Goal: Task Accomplishment & Management: Use online tool/utility

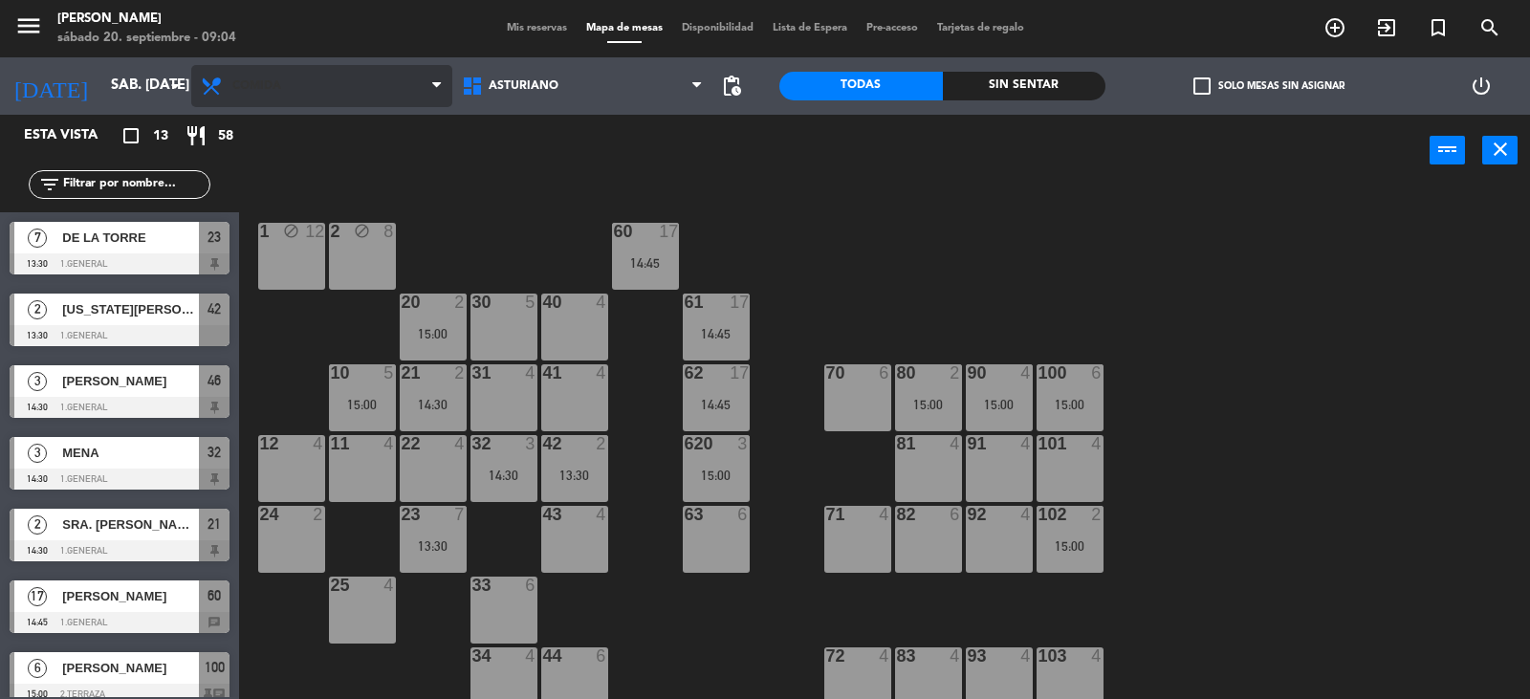
click at [343, 88] on span "Comida" at bounding box center [321, 86] width 261 height 42
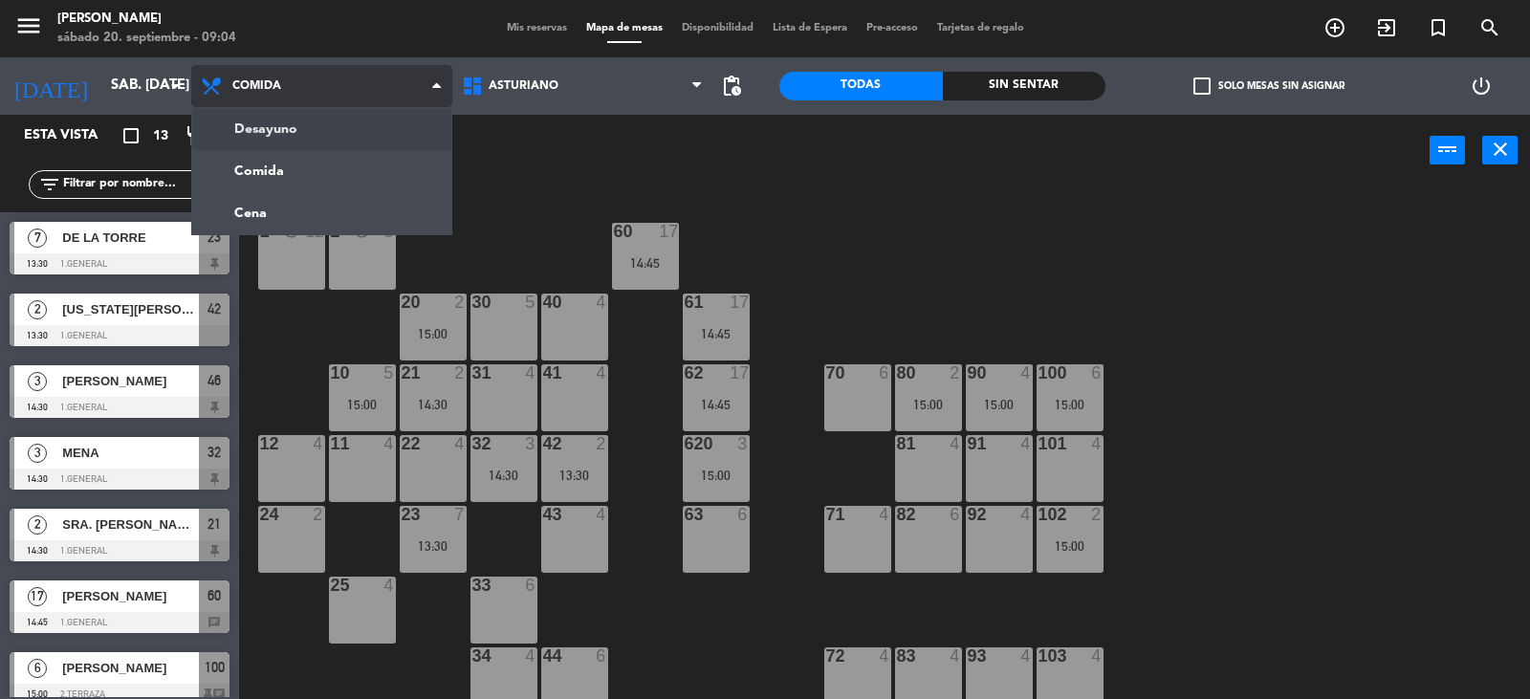
click at [294, 131] on ng-component "menu [PERSON_NAME] sábado 20. septiembre - 09:04 Mis reservas Mapa de mesas Dis…" at bounding box center [765, 350] width 1530 height 701
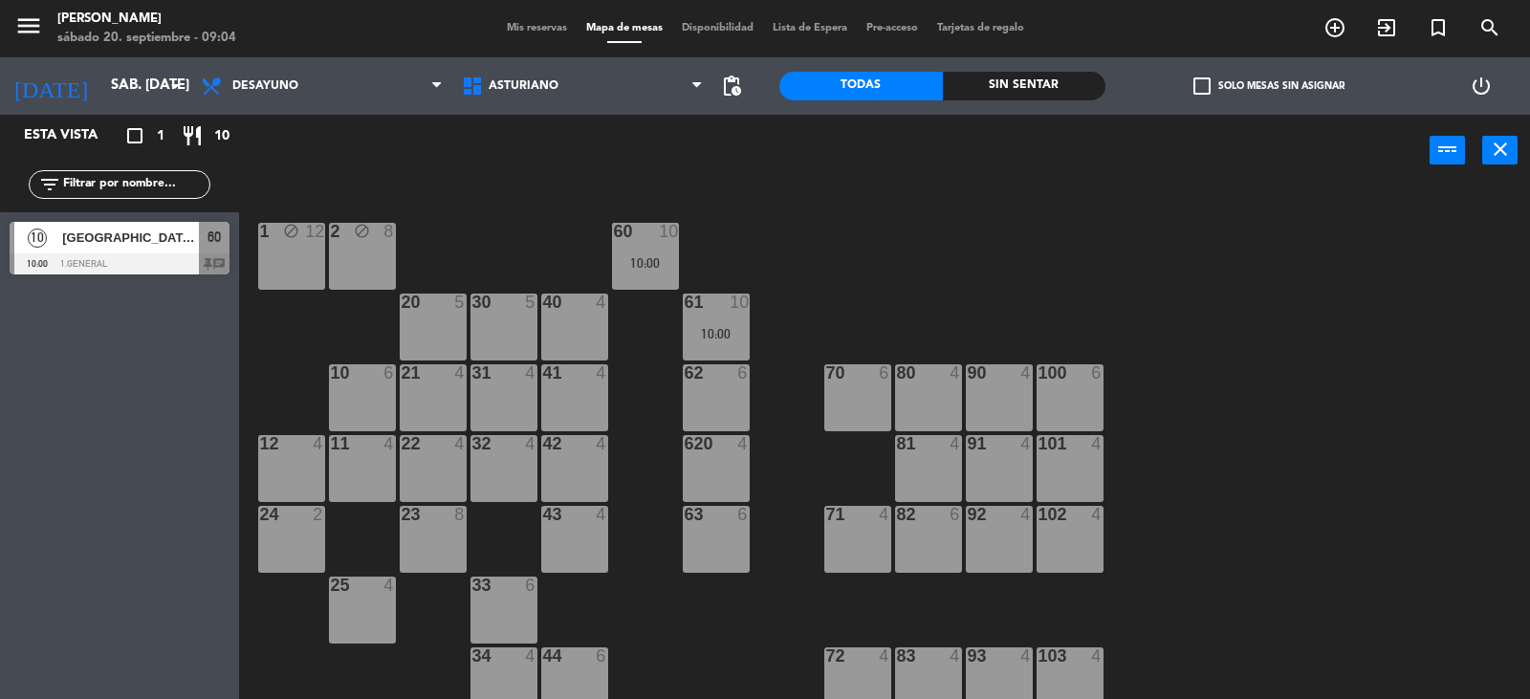
click at [916, 253] on div "1 block 12 2 block 8 60 10 10:00 20 5 30 5 40 4 61 10 10:00 62 6 41 4 31 4 21 4…" at bounding box center [892, 444] width 1276 height 513
click at [360, 81] on span "Desayuno" at bounding box center [321, 86] width 261 height 42
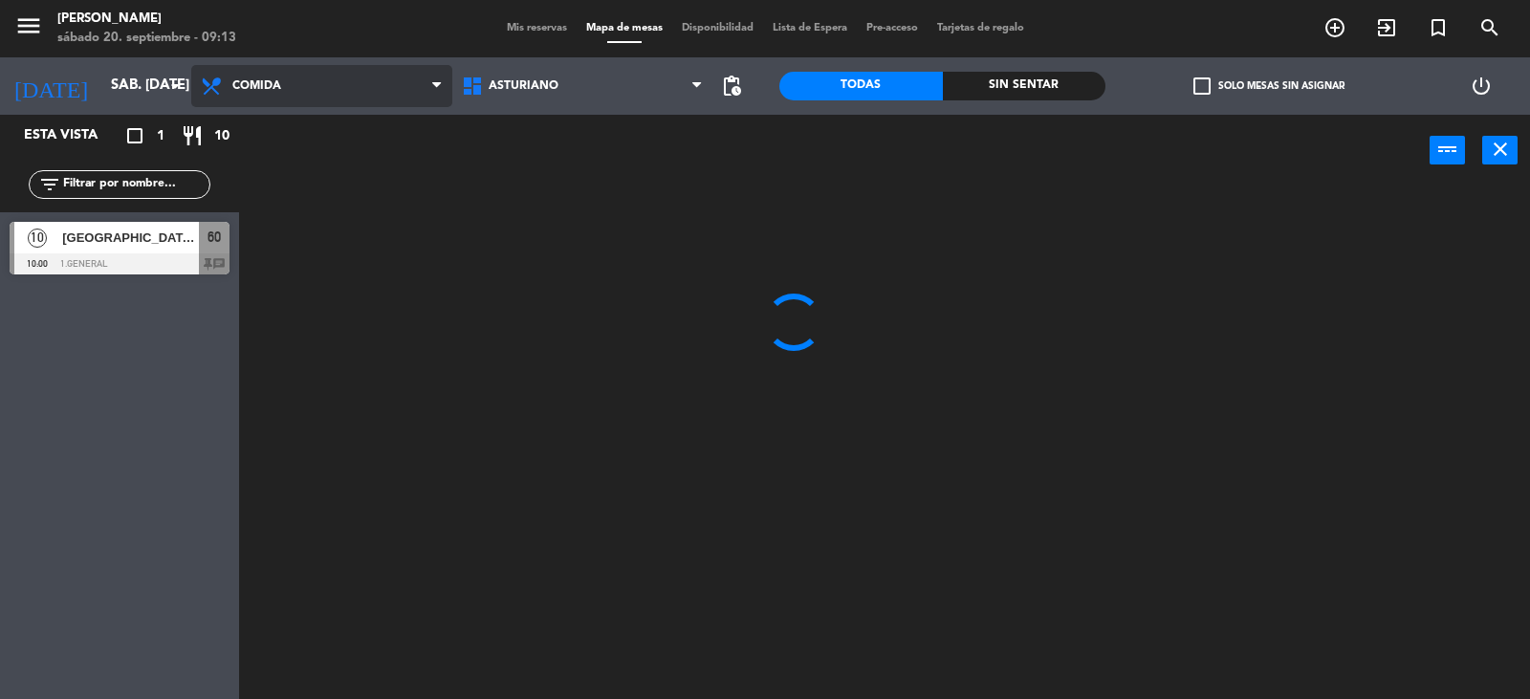
click at [273, 176] on ng-component "menu [PERSON_NAME] sábado 20. septiembre - 09:13 Mis reservas Mapa de mesas Dis…" at bounding box center [765, 350] width 1530 height 701
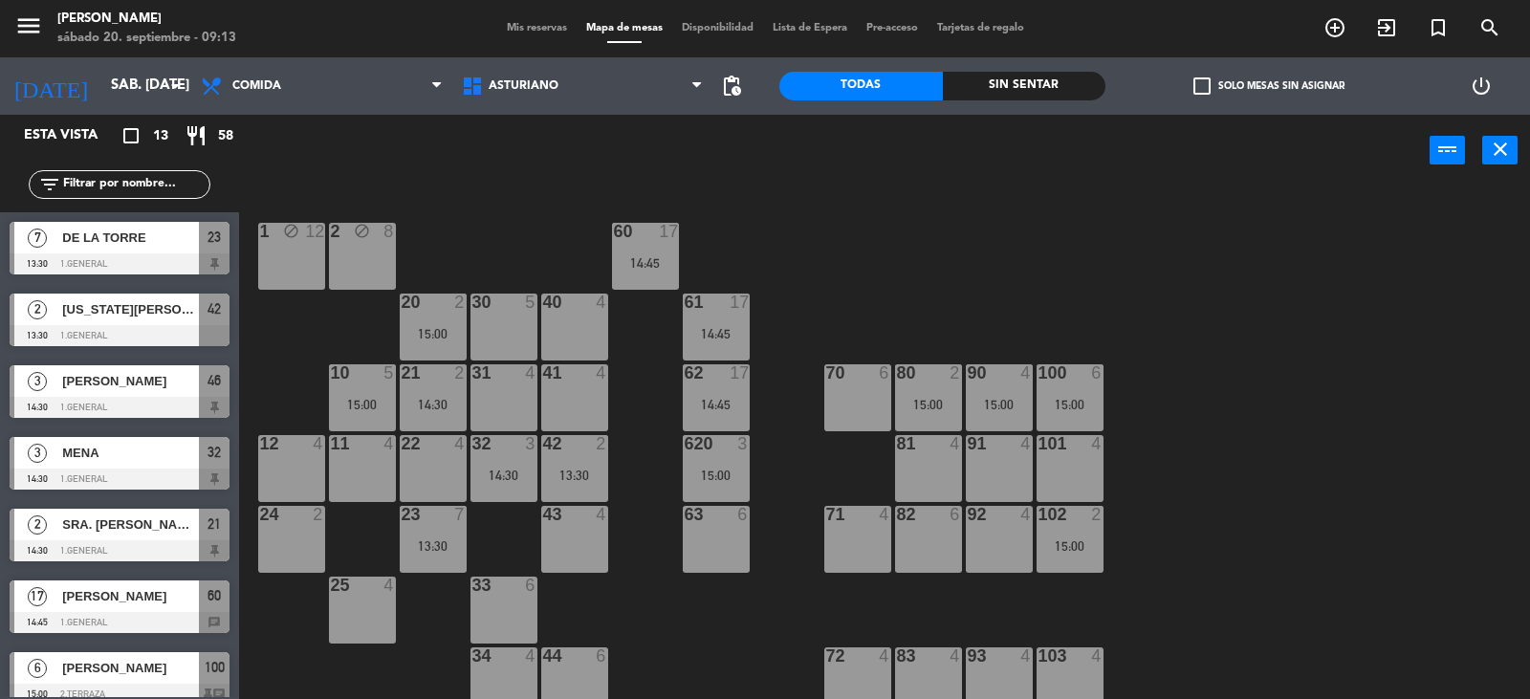
click at [145, 191] on input "text" at bounding box center [135, 184] width 148 height 21
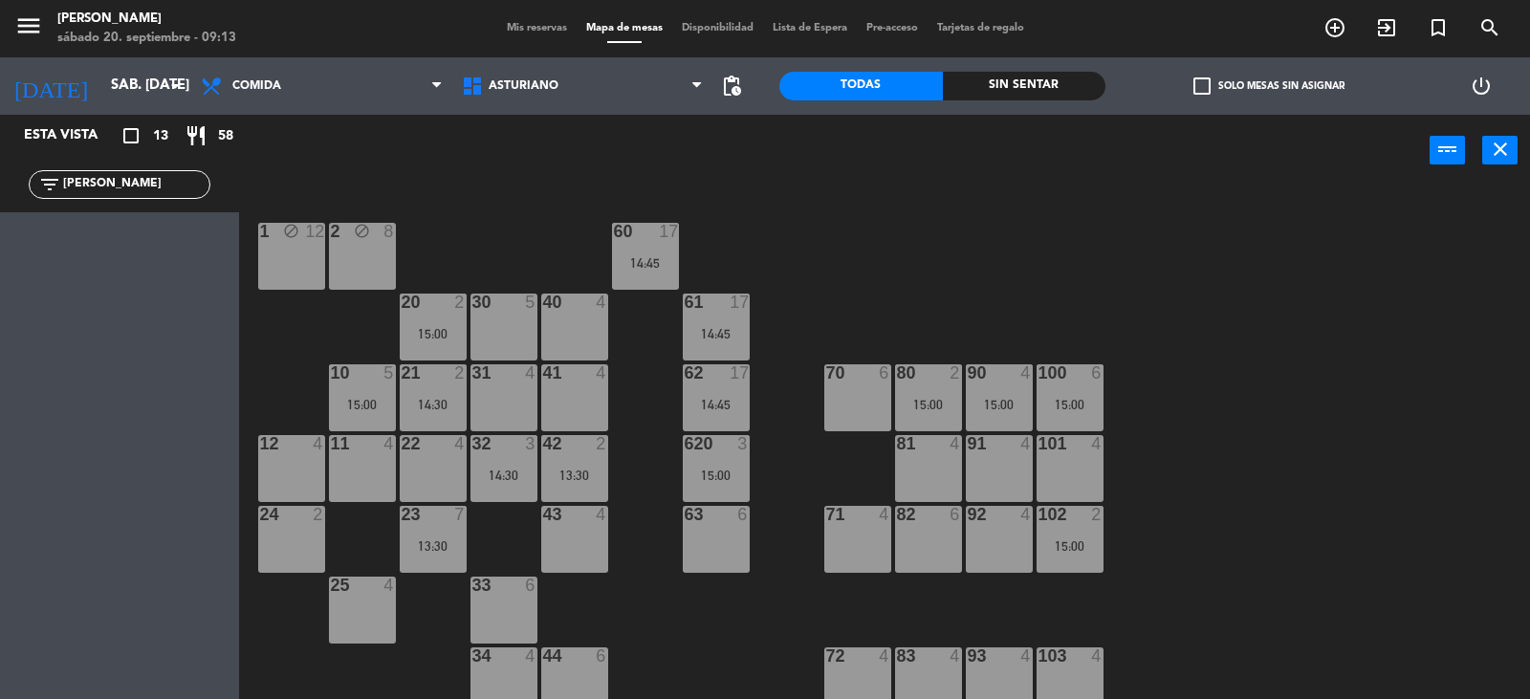
type input "J"
type input "M"
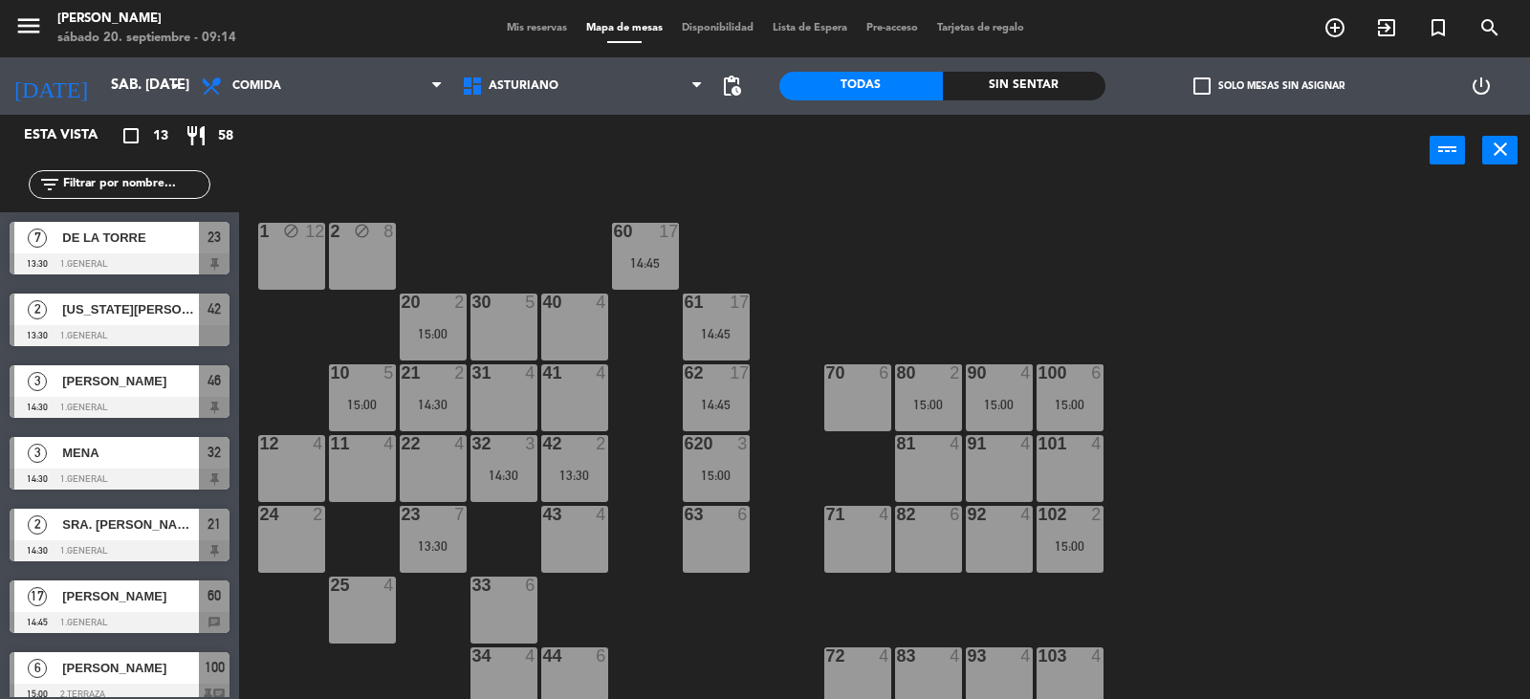
click at [1314, 548] on div "1 block 12 2 block 8 60 17 14:45 20 2 15:00 30 5 40 4 61 17 14:45 62 17 14:45 4…" at bounding box center [892, 444] width 1276 height 513
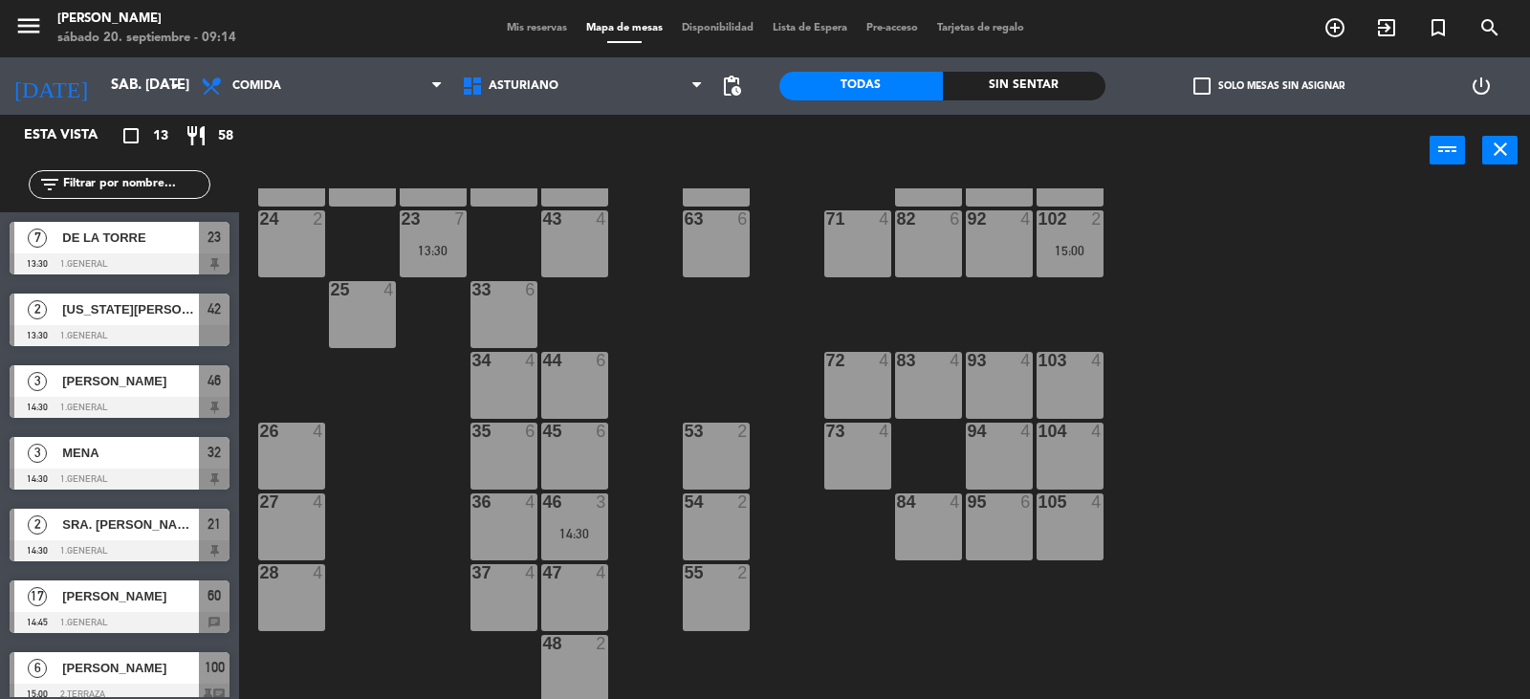
scroll to position [296, 0]
click at [1087, 468] on div "104 4" at bounding box center [1070, 455] width 67 height 67
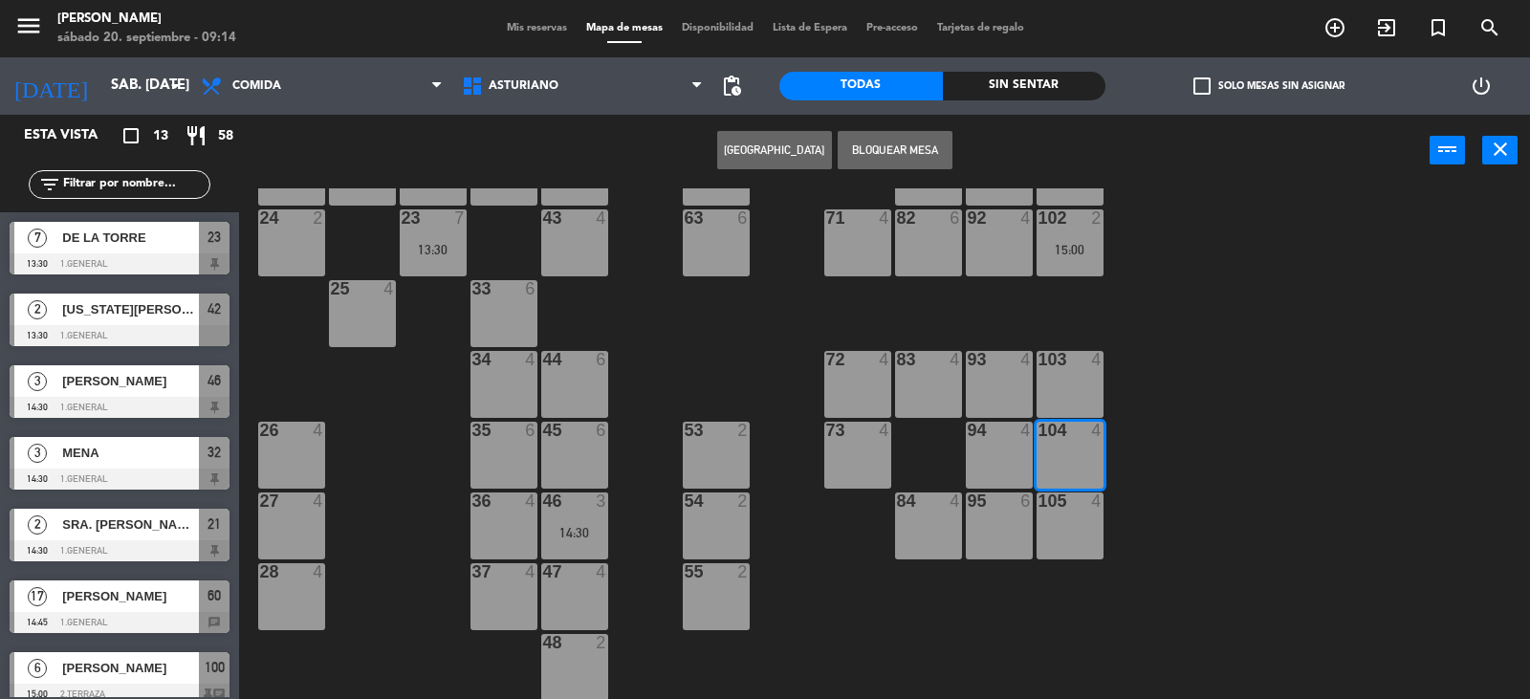
click at [769, 145] on button "[GEOGRAPHIC_DATA]" at bounding box center [774, 150] width 115 height 38
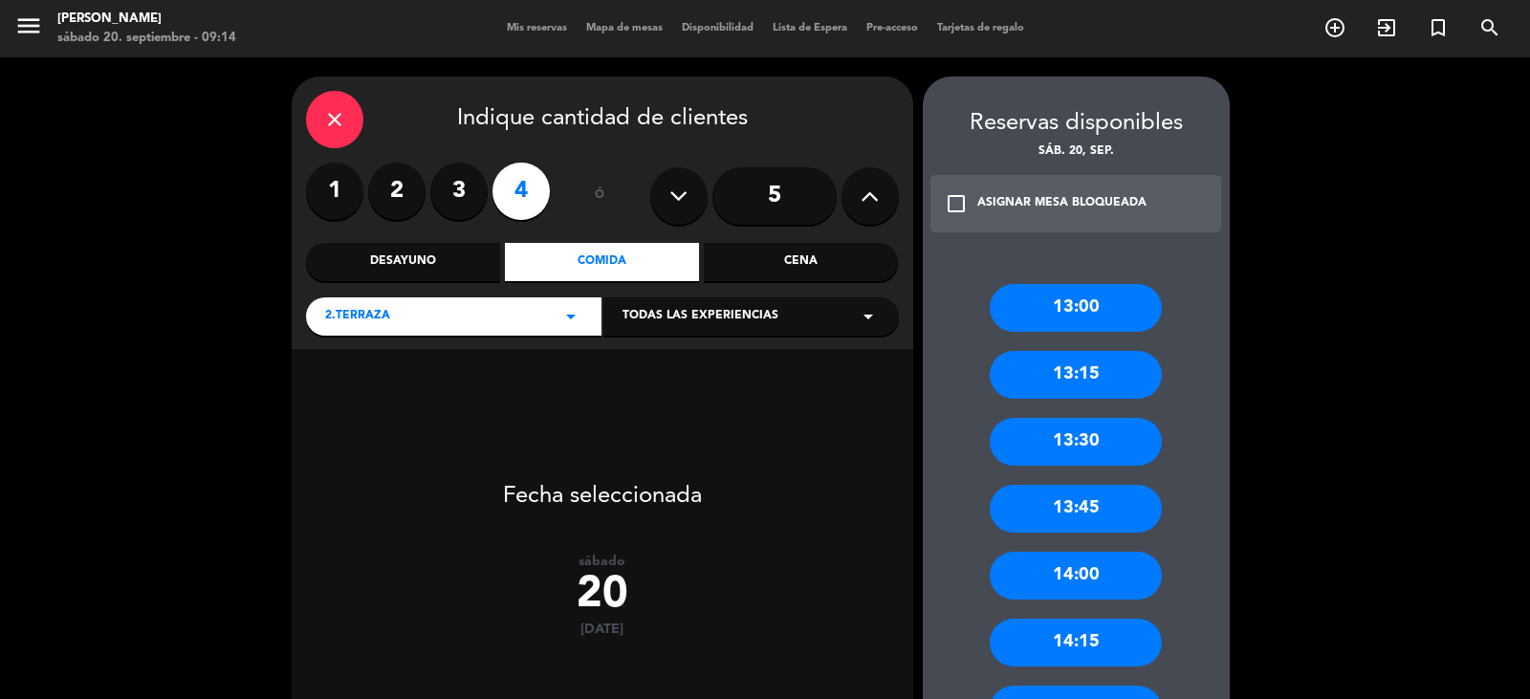
click at [513, 190] on label "4" at bounding box center [520, 191] width 57 height 57
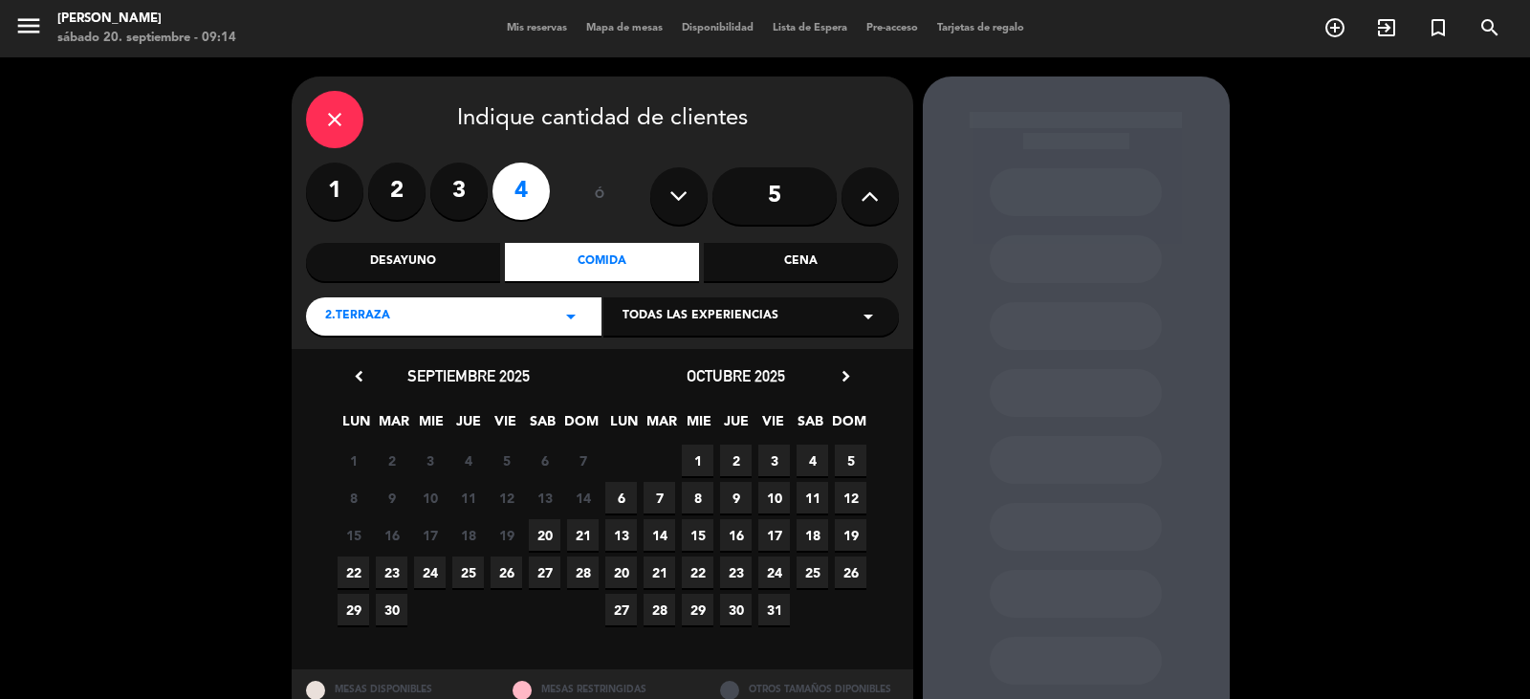
click at [537, 529] on span "20" at bounding box center [545, 535] width 32 height 32
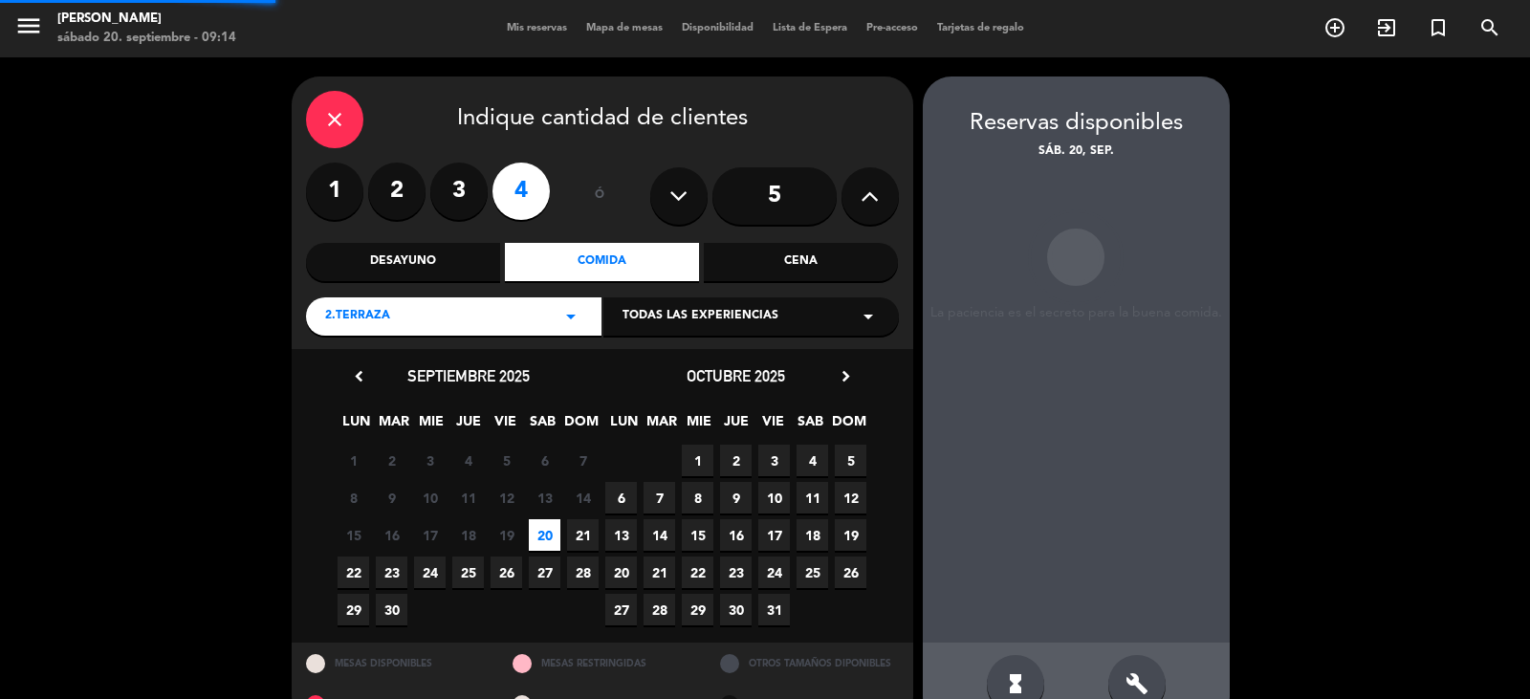
scroll to position [44, 0]
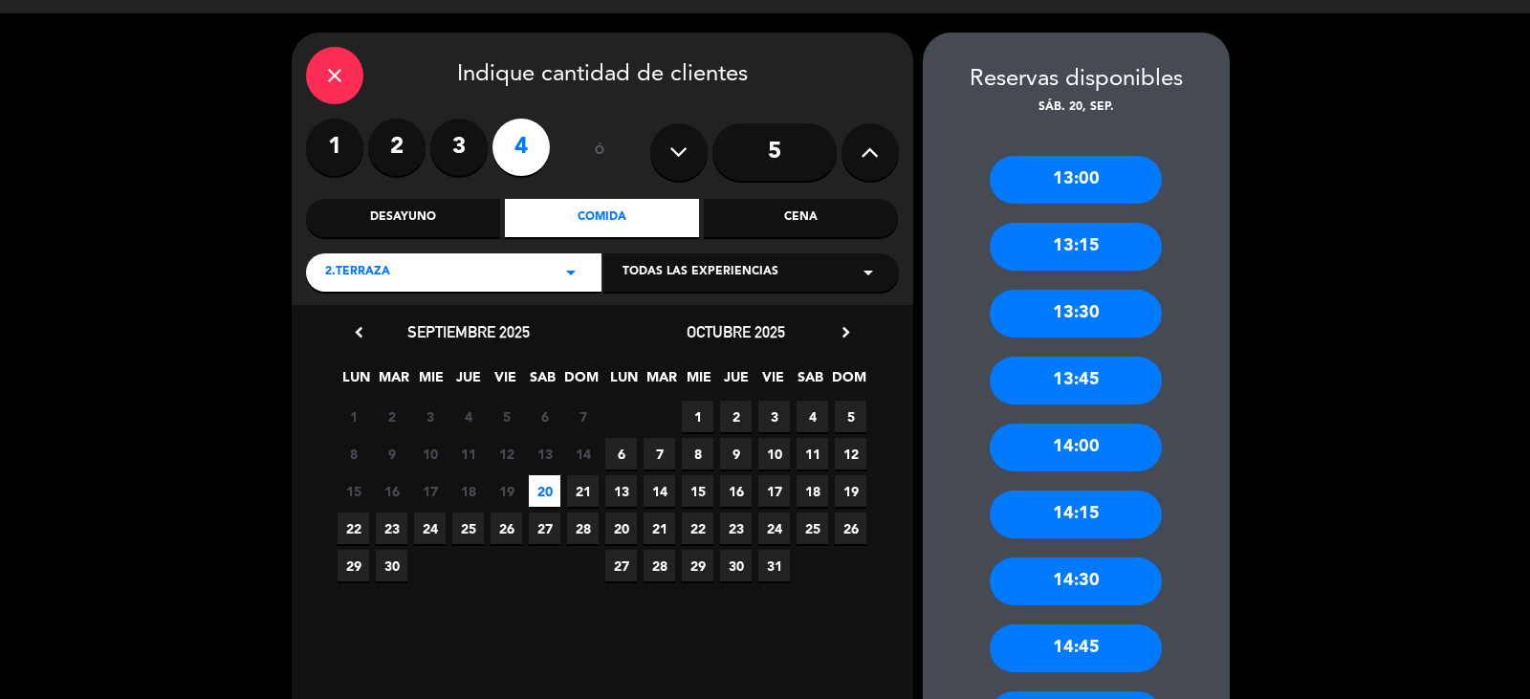
click at [1064, 579] on div "14:30" at bounding box center [1076, 581] width 172 height 48
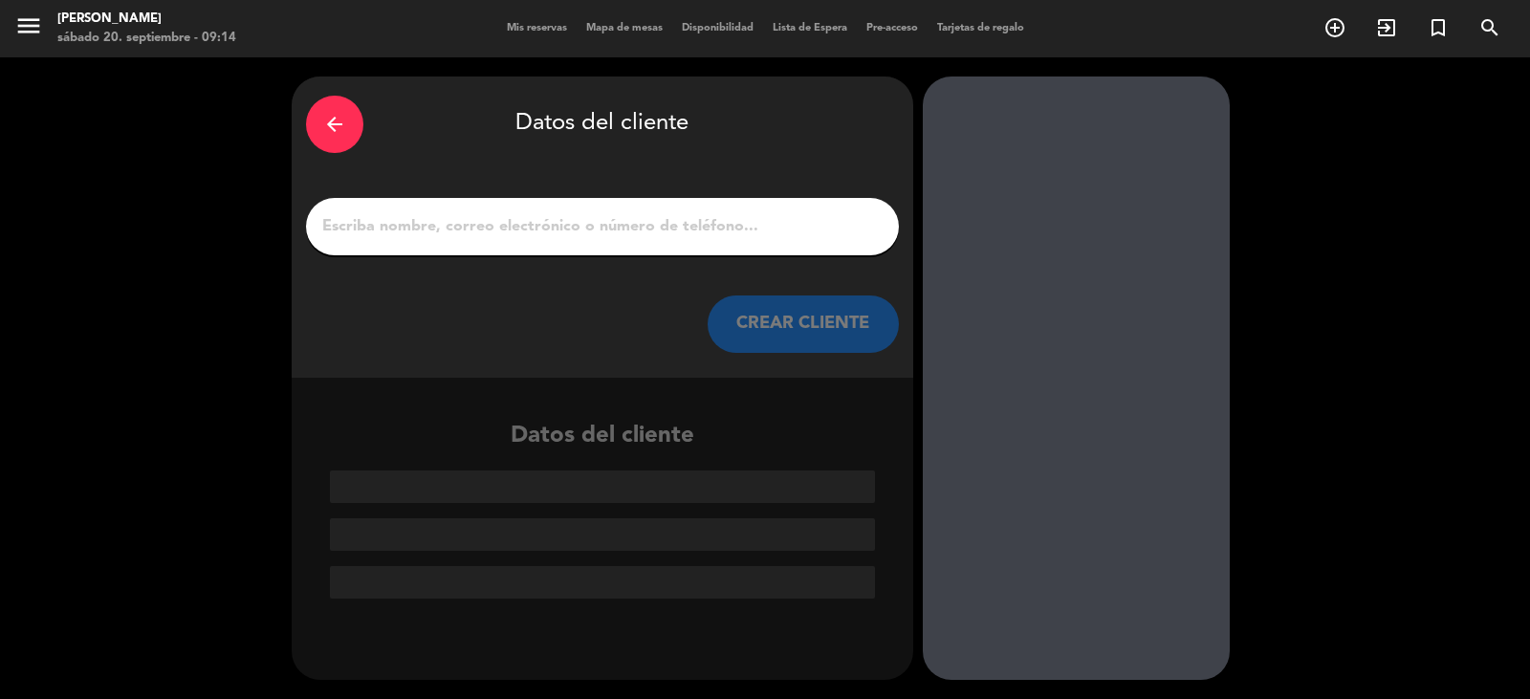
scroll to position [0, 0]
click at [518, 234] on input "1" at bounding box center [602, 226] width 564 height 27
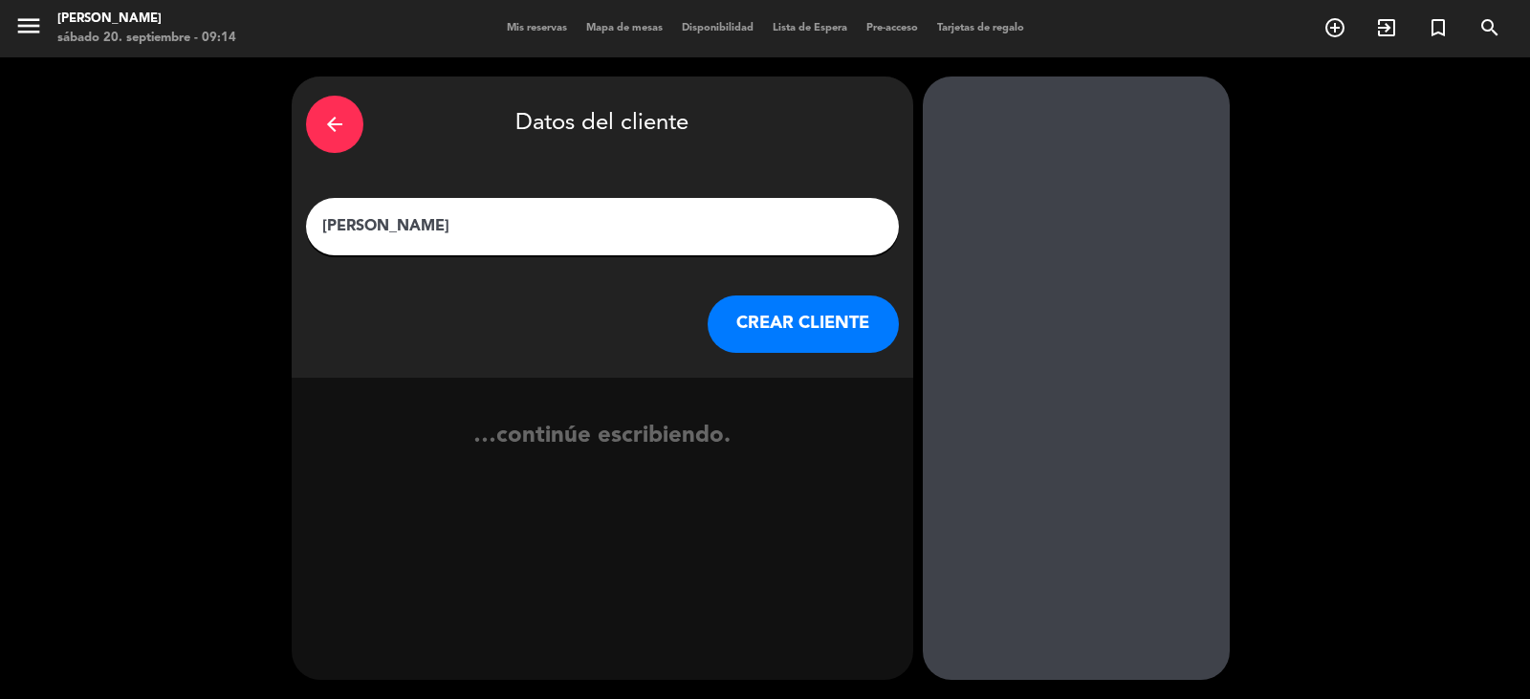
type input "[PERSON_NAME]"
click at [789, 318] on button "CREAR CLIENTE" at bounding box center [803, 323] width 191 height 57
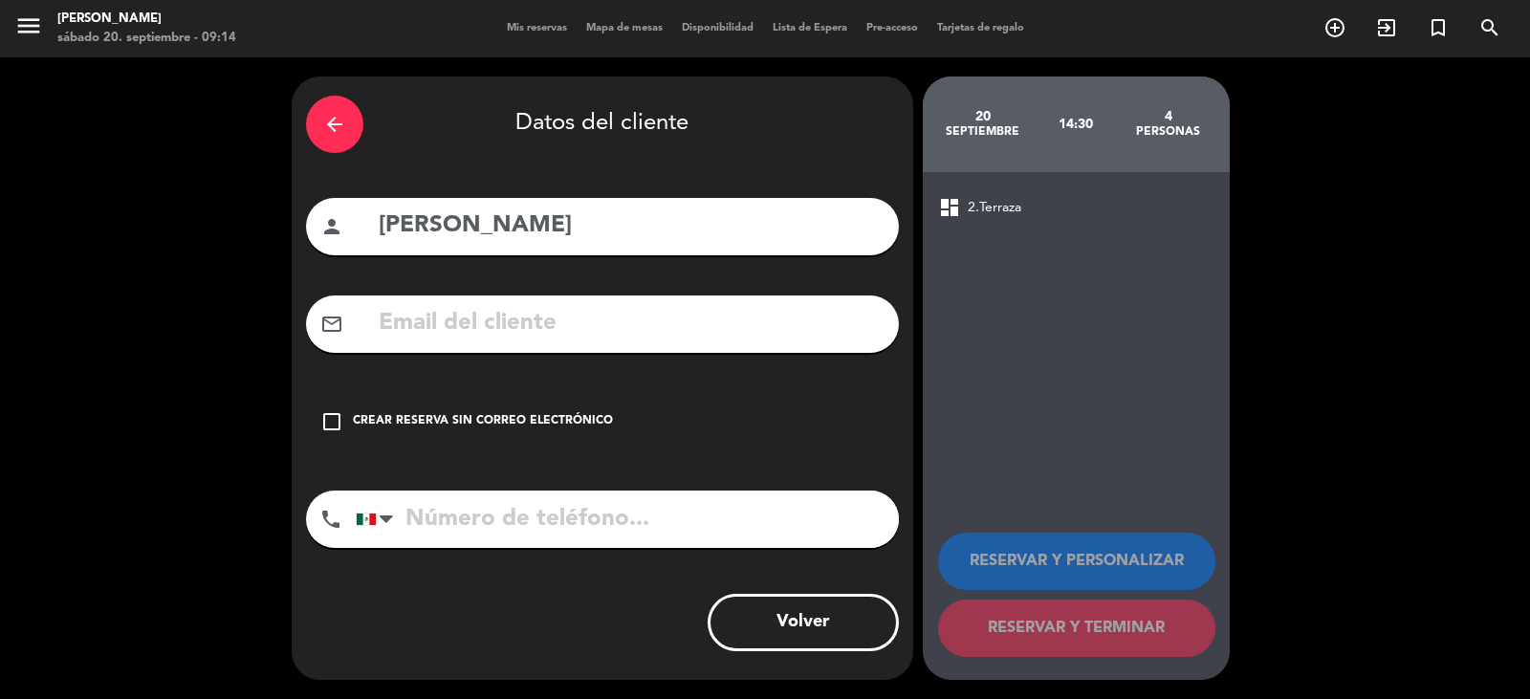
click at [595, 402] on div "check_box_outline_blank Crear reserva sin correo electrónico" at bounding box center [602, 421] width 593 height 57
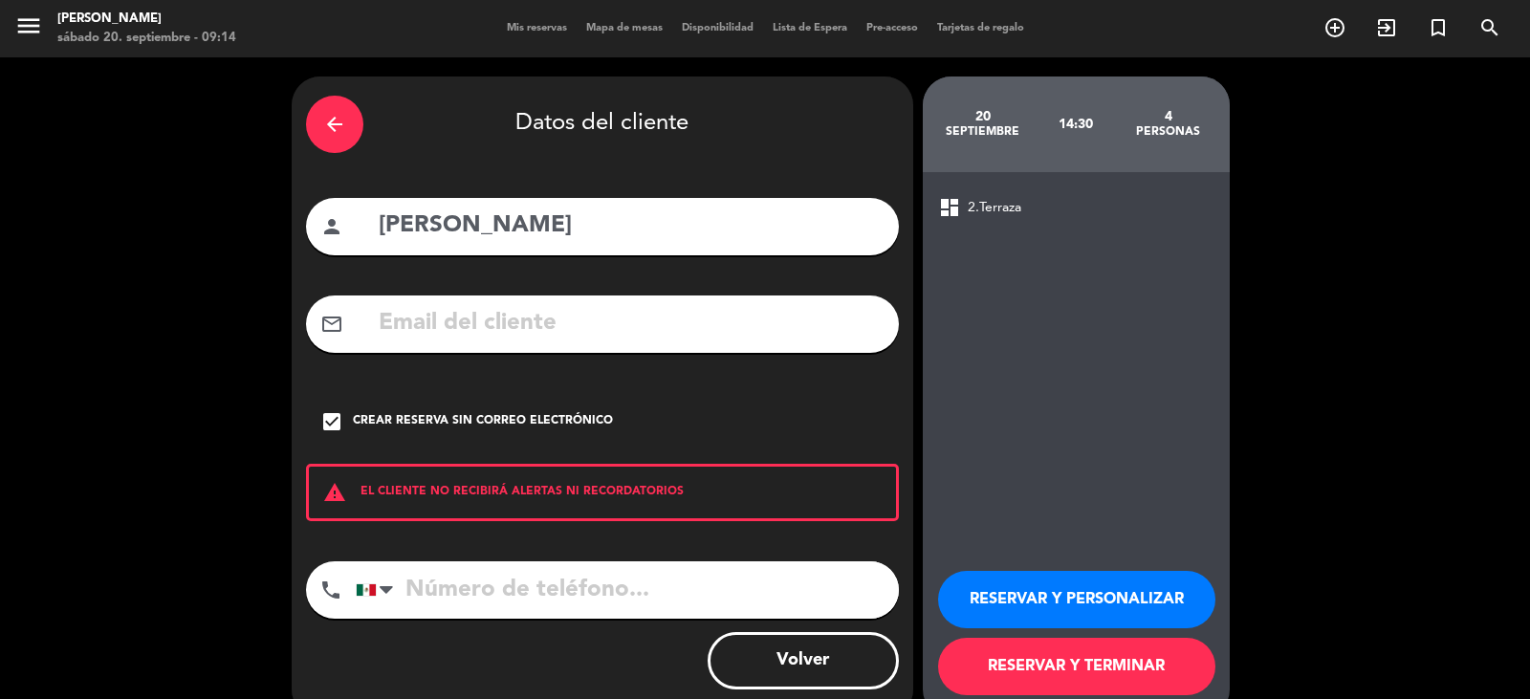
click at [1081, 657] on button "RESERVAR Y TERMINAR" at bounding box center [1076, 666] width 277 height 57
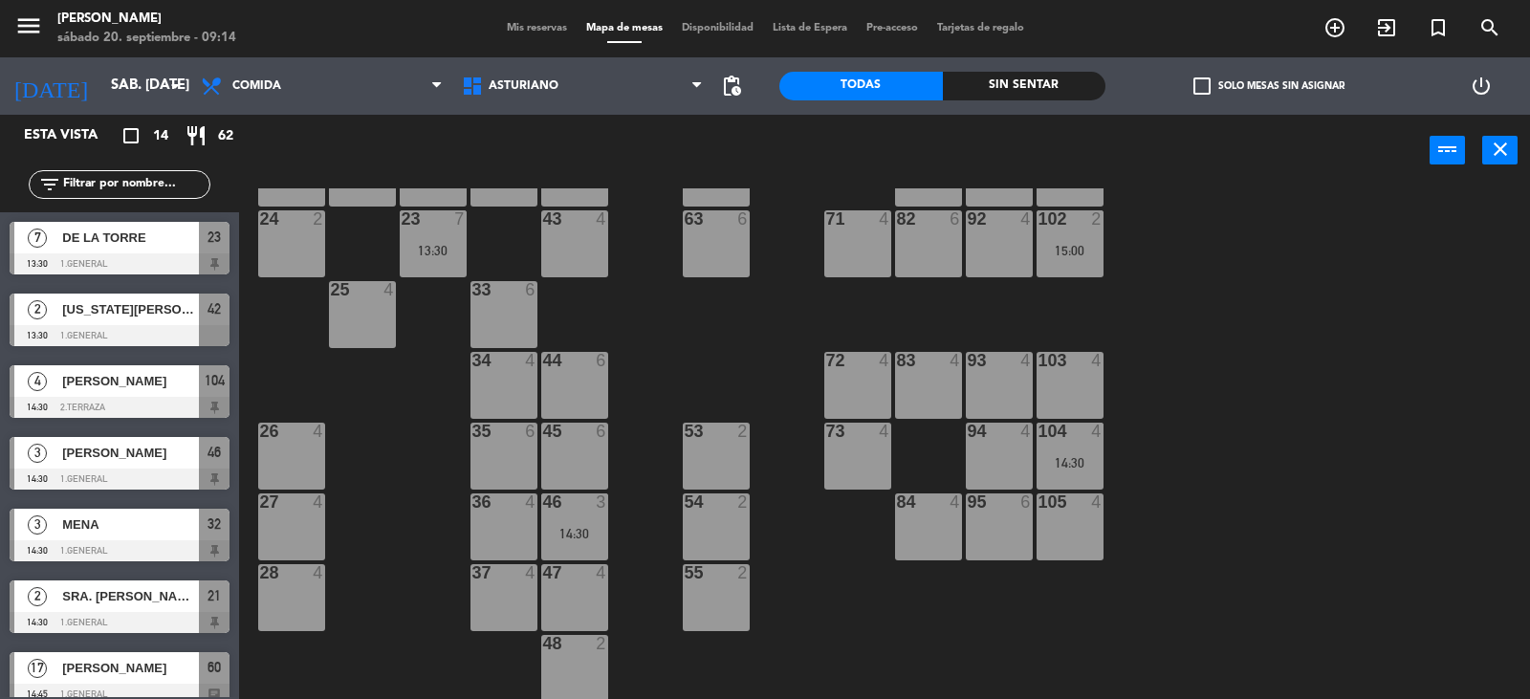
scroll to position [296, 0]
click at [508, 601] on div "37 4" at bounding box center [503, 596] width 67 height 67
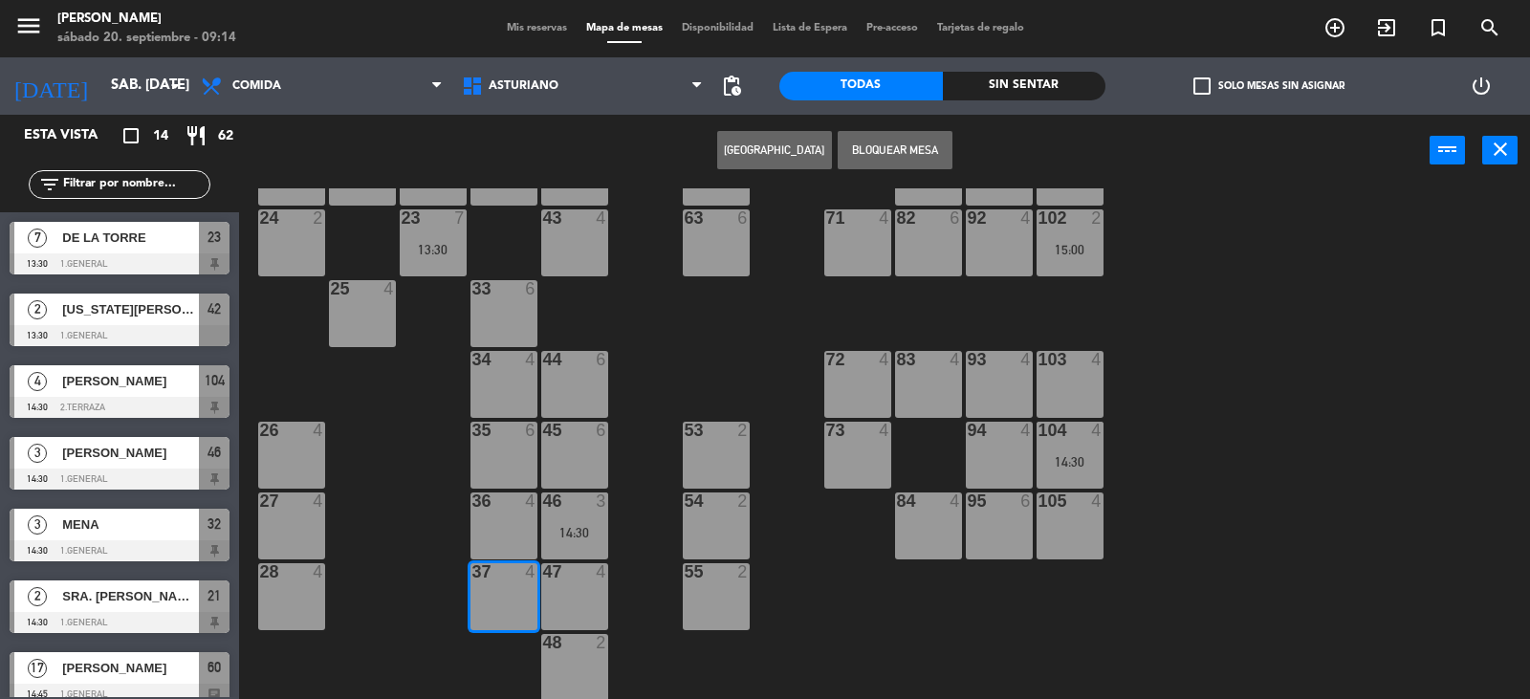
click at [733, 155] on button "[GEOGRAPHIC_DATA]" at bounding box center [774, 150] width 115 height 38
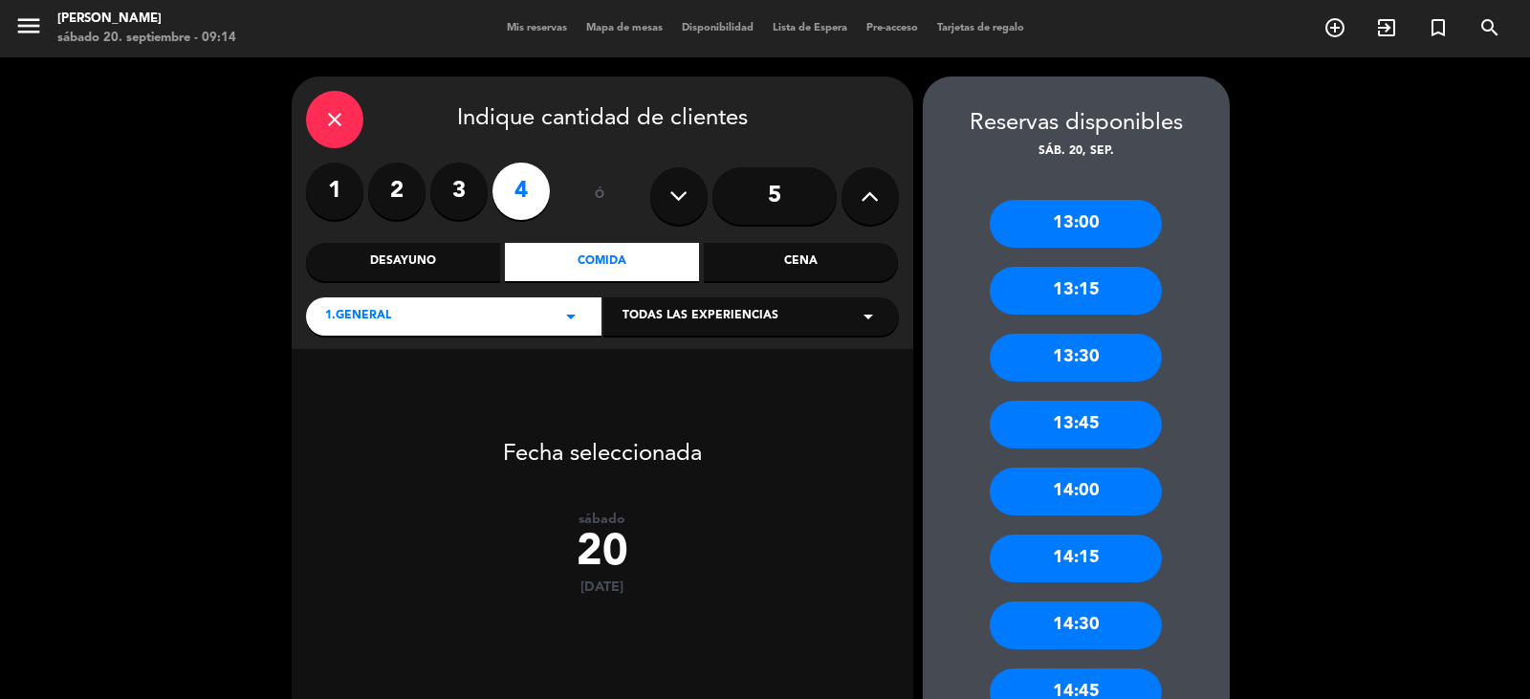
click at [398, 194] on label "2" at bounding box center [396, 191] width 57 height 57
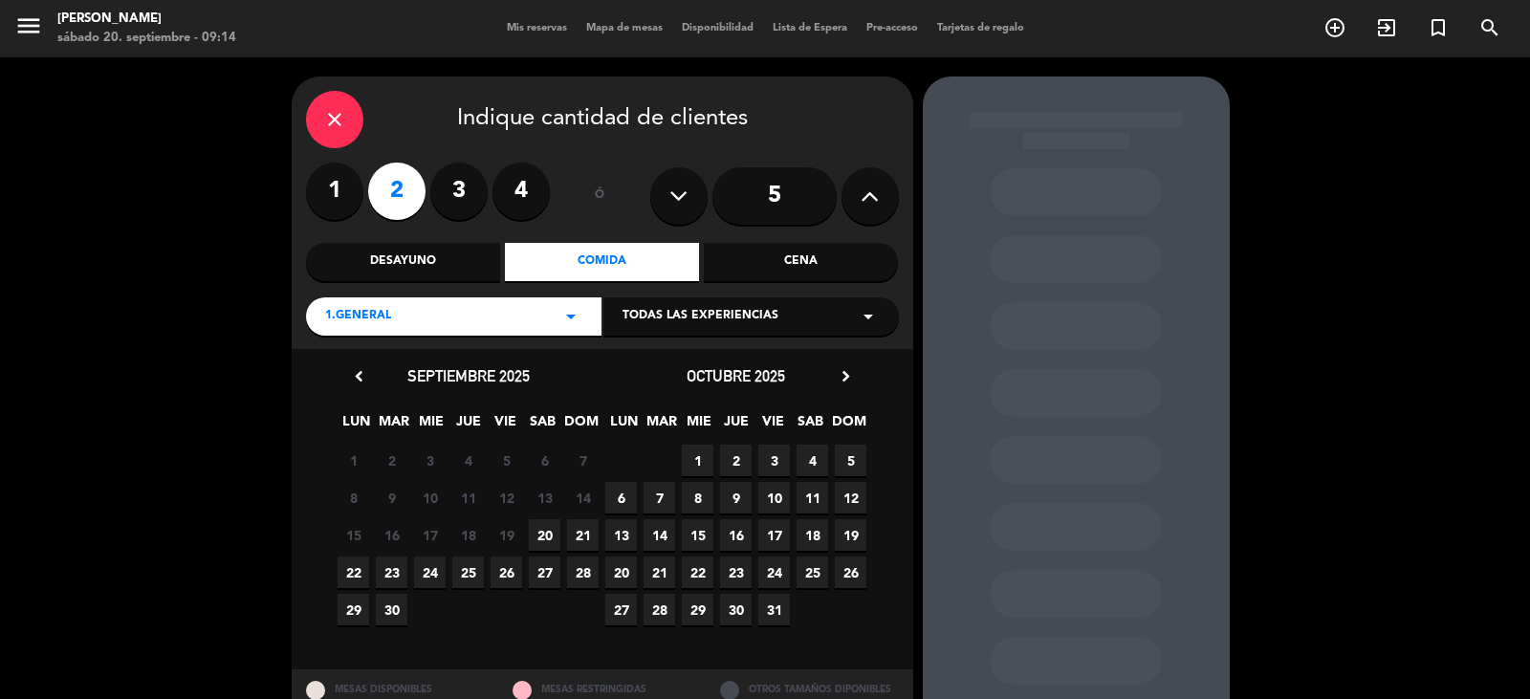
click at [542, 531] on span "20" at bounding box center [545, 535] width 32 height 32
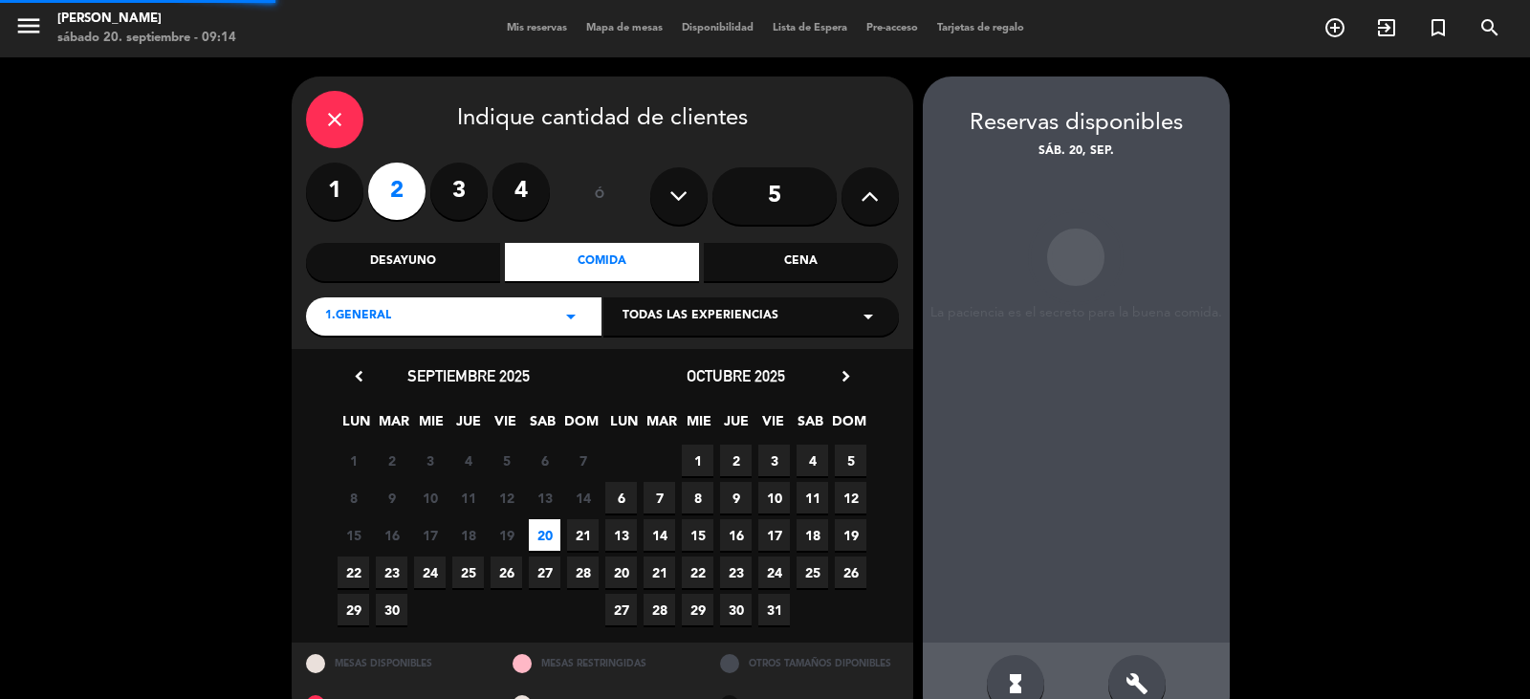
scroll to position [44, 0]
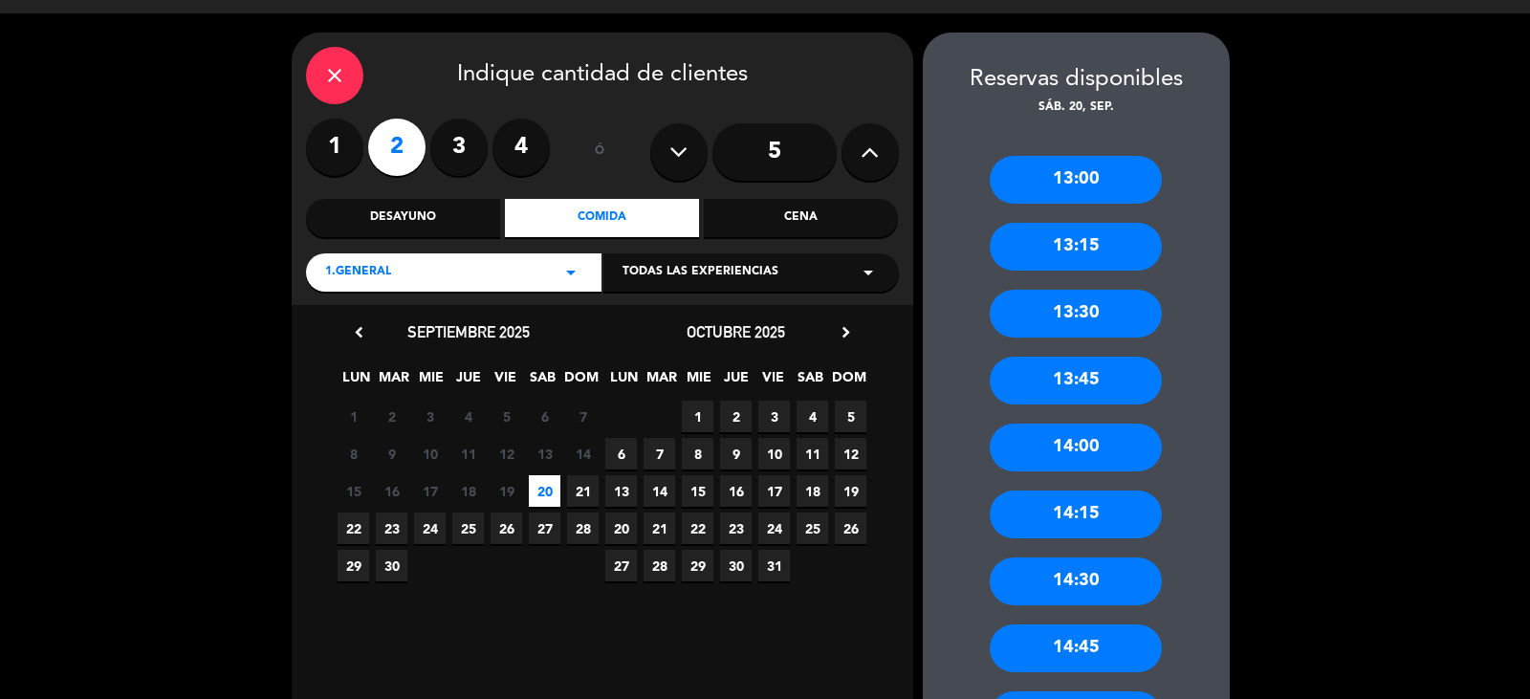
click at [1079, 440] on div "14:00" at bounding box center [1076, 448] width 172 height 48
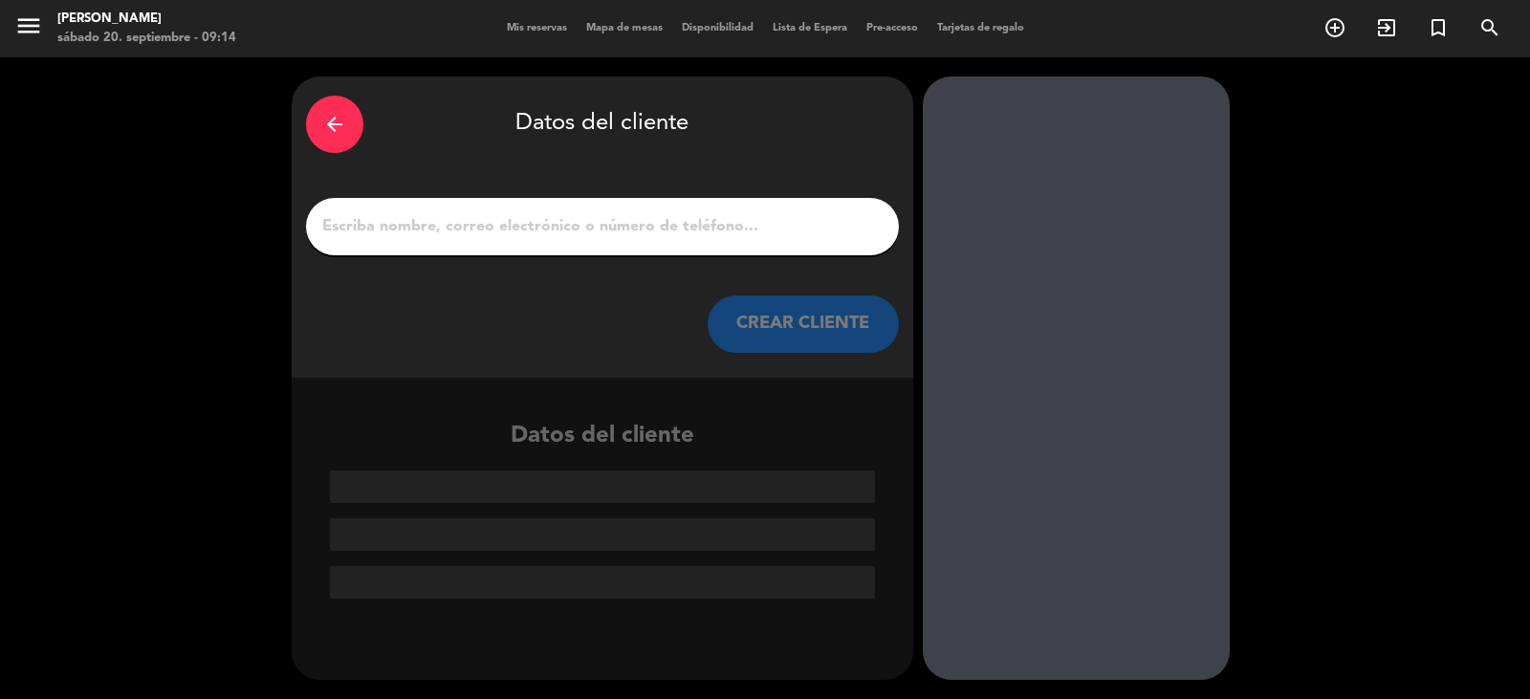
scroll to position [0, 0]
click at [495, 229] on input "1" at bounding box center [602, 226] width 564 height 27
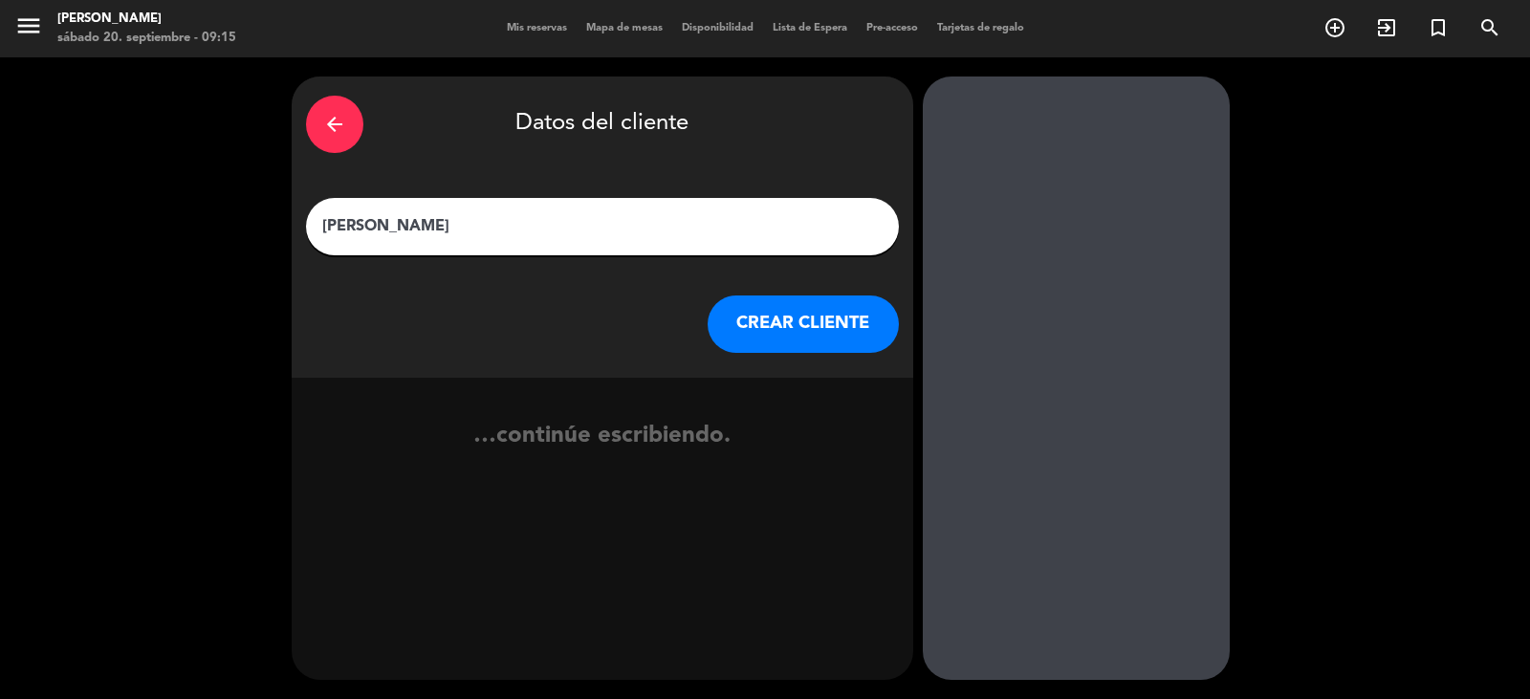
type input "[PERSON_NAME]"
click at [806, 334] on button "CREAR CLIENTE" at bounding box center [803, 323] width 191 height 57
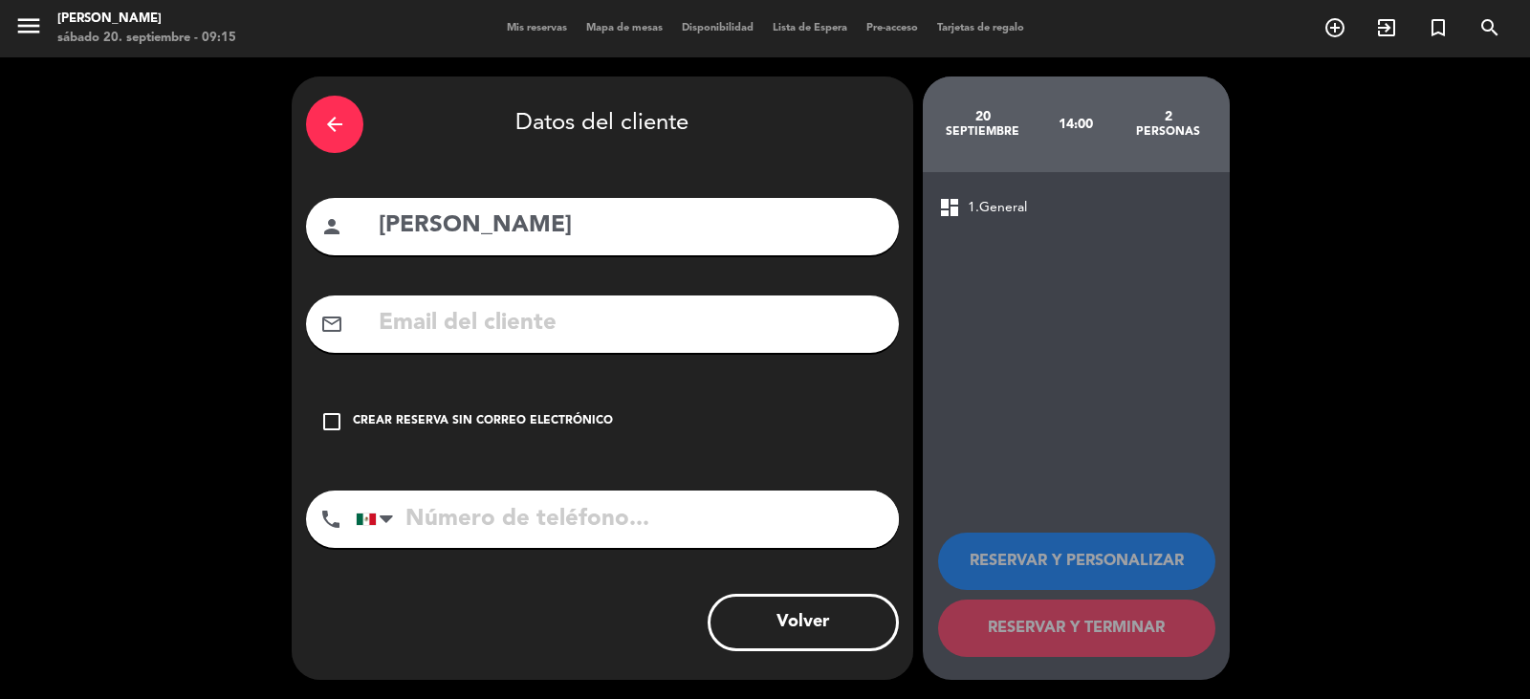
click at [615, 415] on div "check_box_outline_blank Crear reserva sin correo electrónico" at bounding box center [602, 421] width 593 height 57
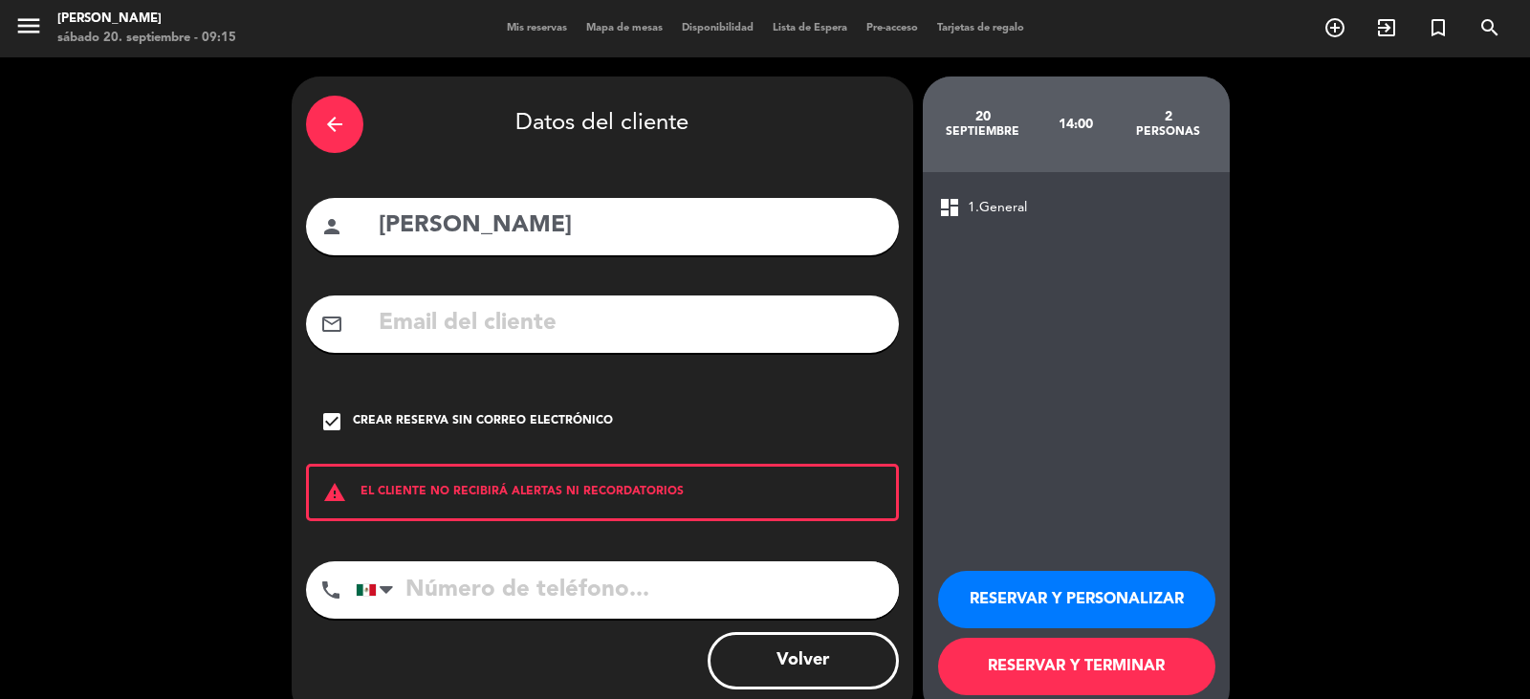
click at [1031, 648] on button "RESERVAR Y TERMINAR" at bounding box center [1076, 666] width 277 height 57
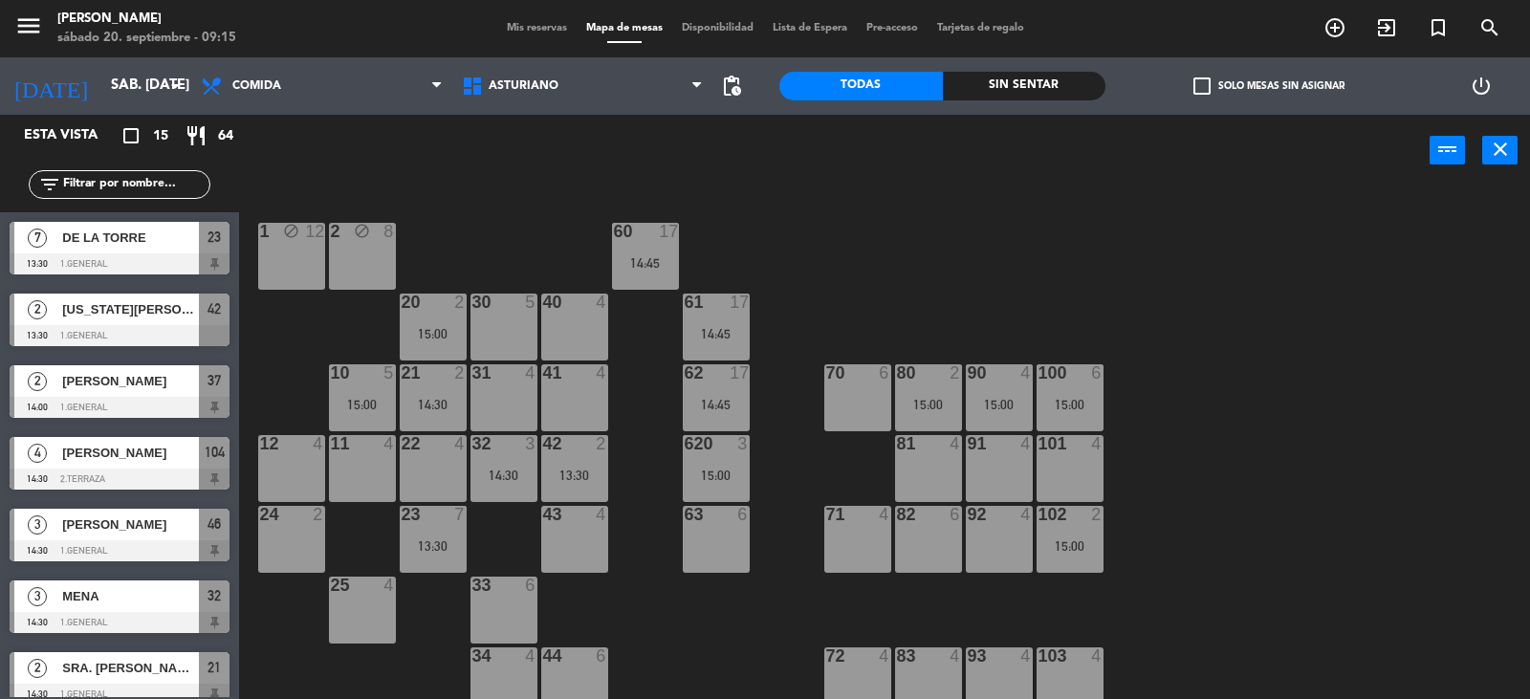
click at [137, 294] on div "[US_STATE][PERSON_NAME]" at bounding box center [129, 310] width 139 height 32
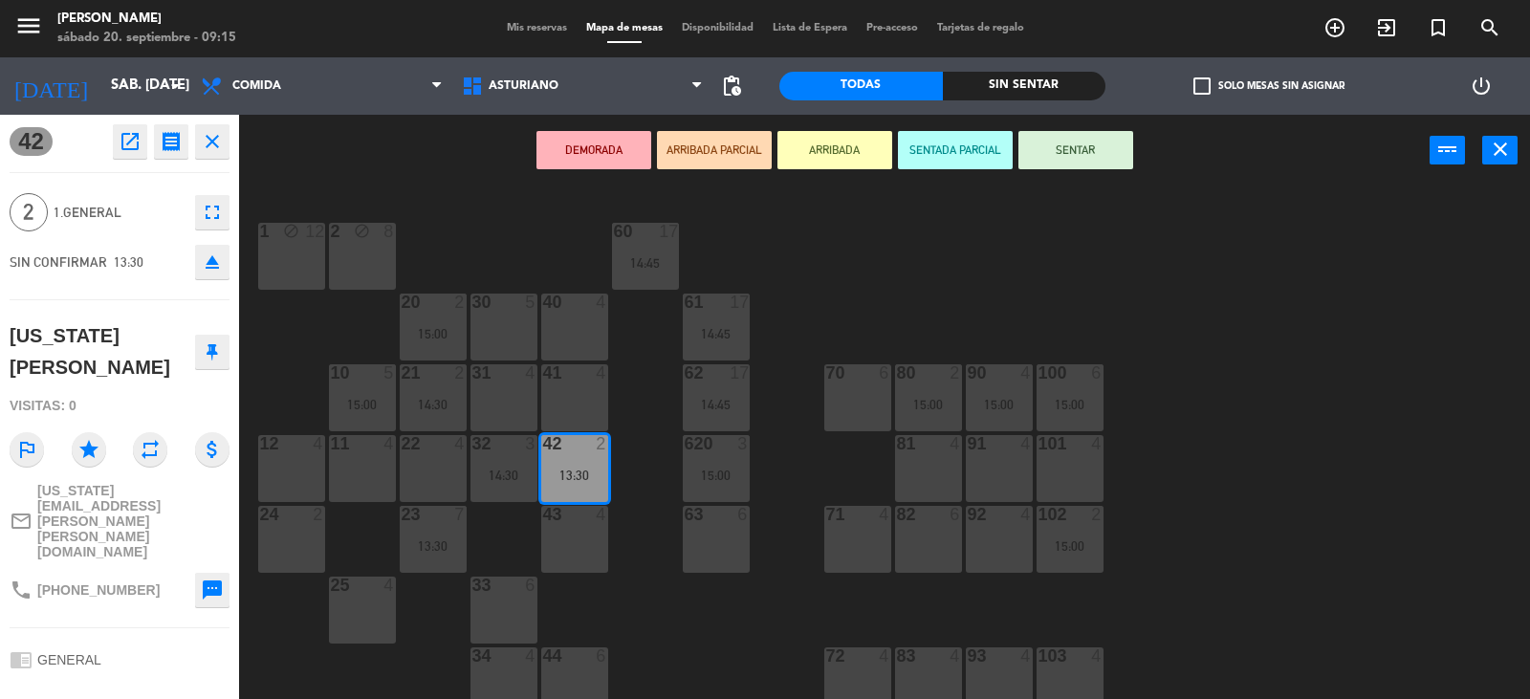
click at [220, 335] on button at bounding box center [212, 352] width 34 height 34
click at [209, 343] on icon at bounding box center [212, 351] width 11 height 17
click at [207, 343] on icon at bounding box center [212, 351] width 11 height 17
click at [306, 342] on div "1 block 12 2 block 8 60 17 14:45 20 2 15:00 30 5 40 4 61 17 14:45 62 17 14:45 4…" at bounding box center [892, 444] width 1276 height 513
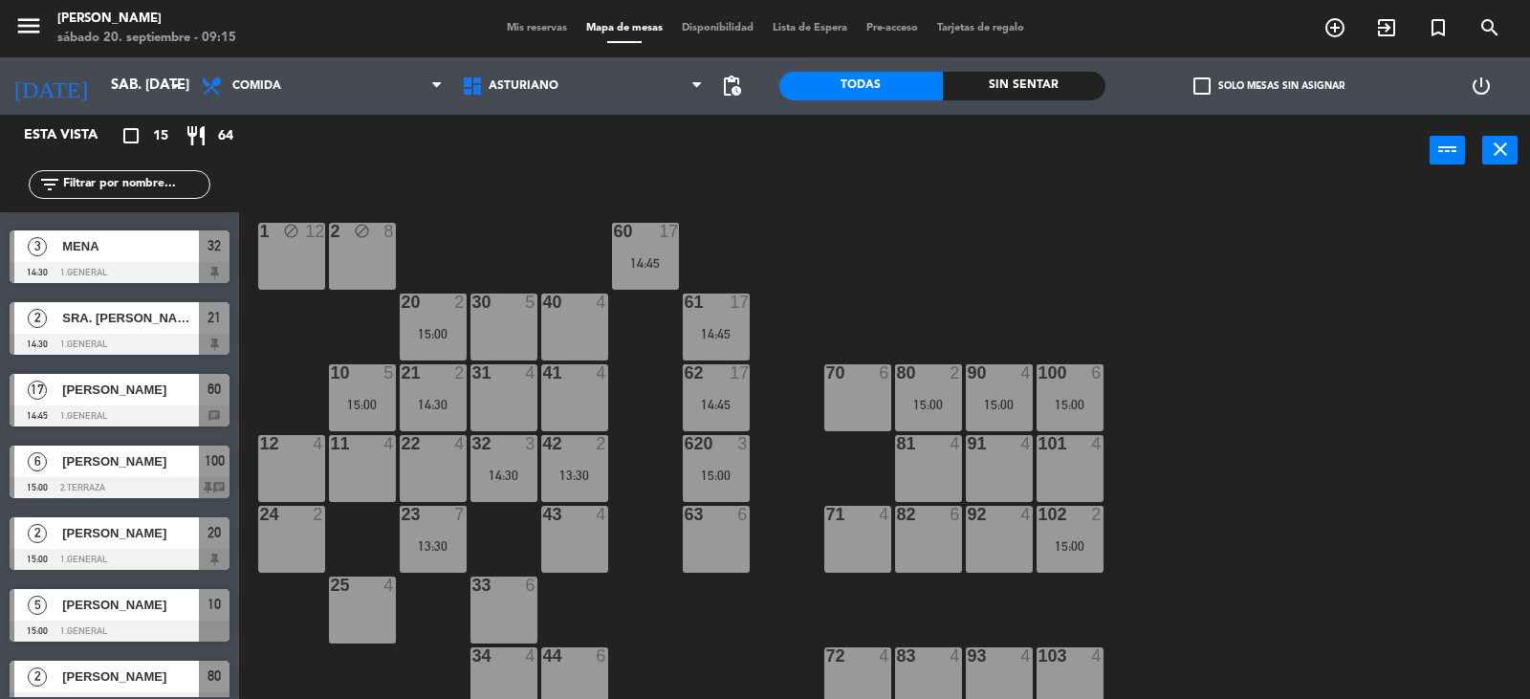
scroll to position [382, 0]
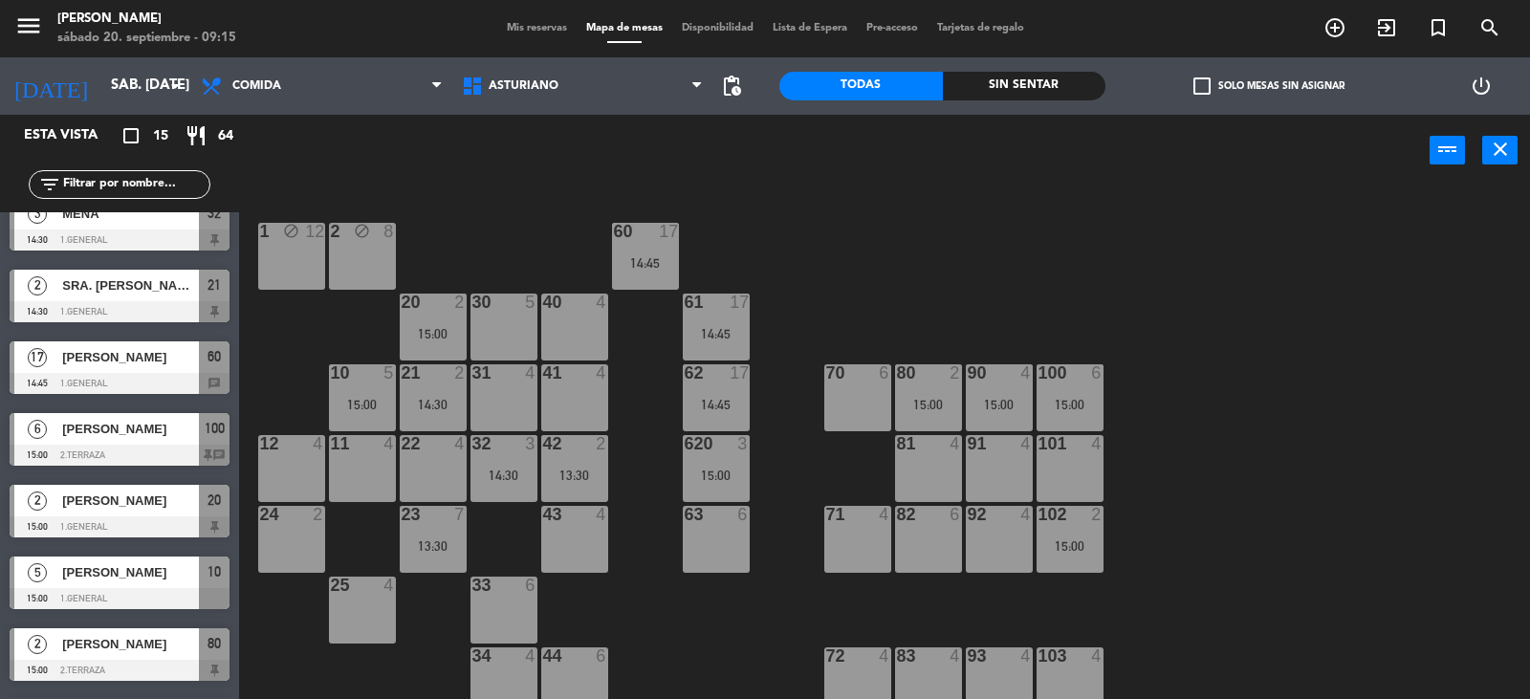
click at [122, 582] on span "[PERSON_NAME]" at bounding box center [130, 572] width 137 height 20
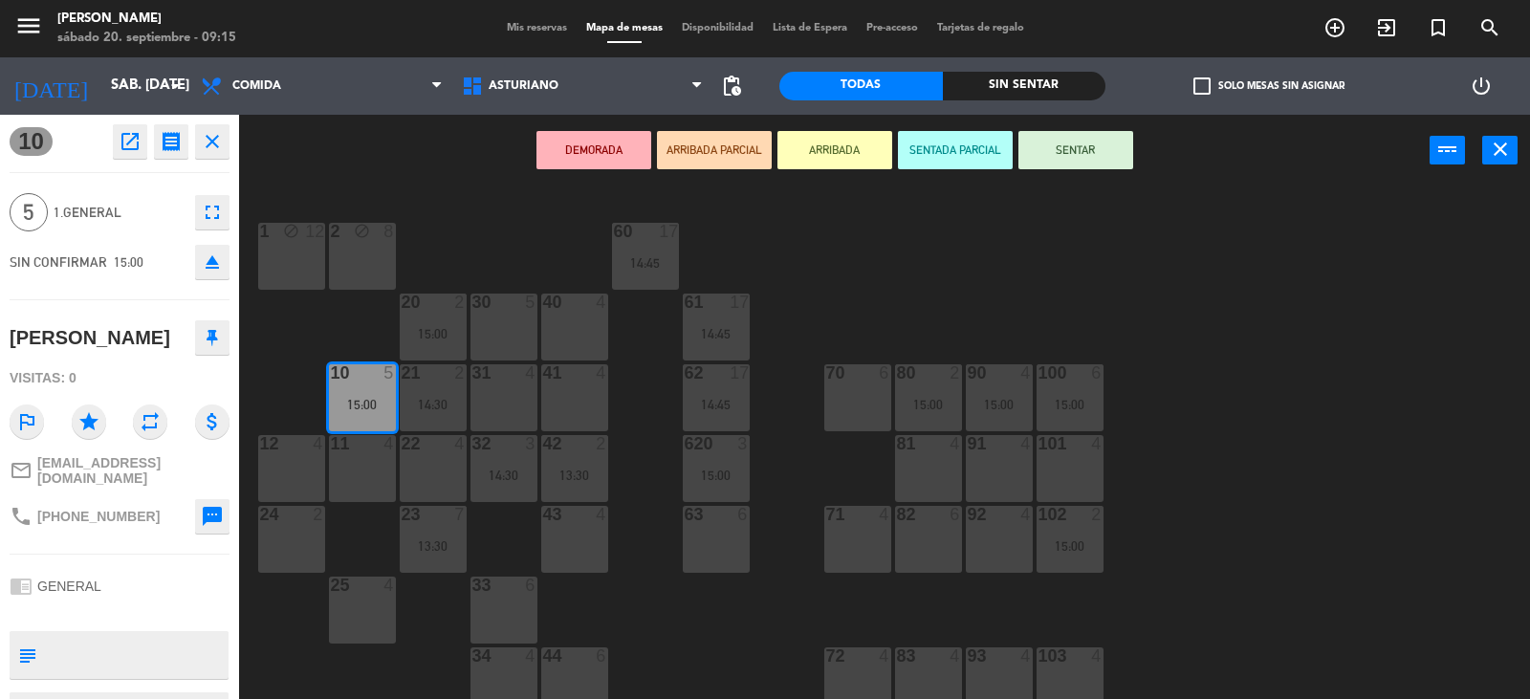
click at [215, 341] on icon at bounding box center [212, 337] width 11 height 17
click at [297, 327] on div "1 block 12 2 block 8 60 17 14:45 20 2 15:00 30 5 40 4 61 17 14:45 62 17 14:45 4…" at bounding box center [892, 444] width 1276 height 513
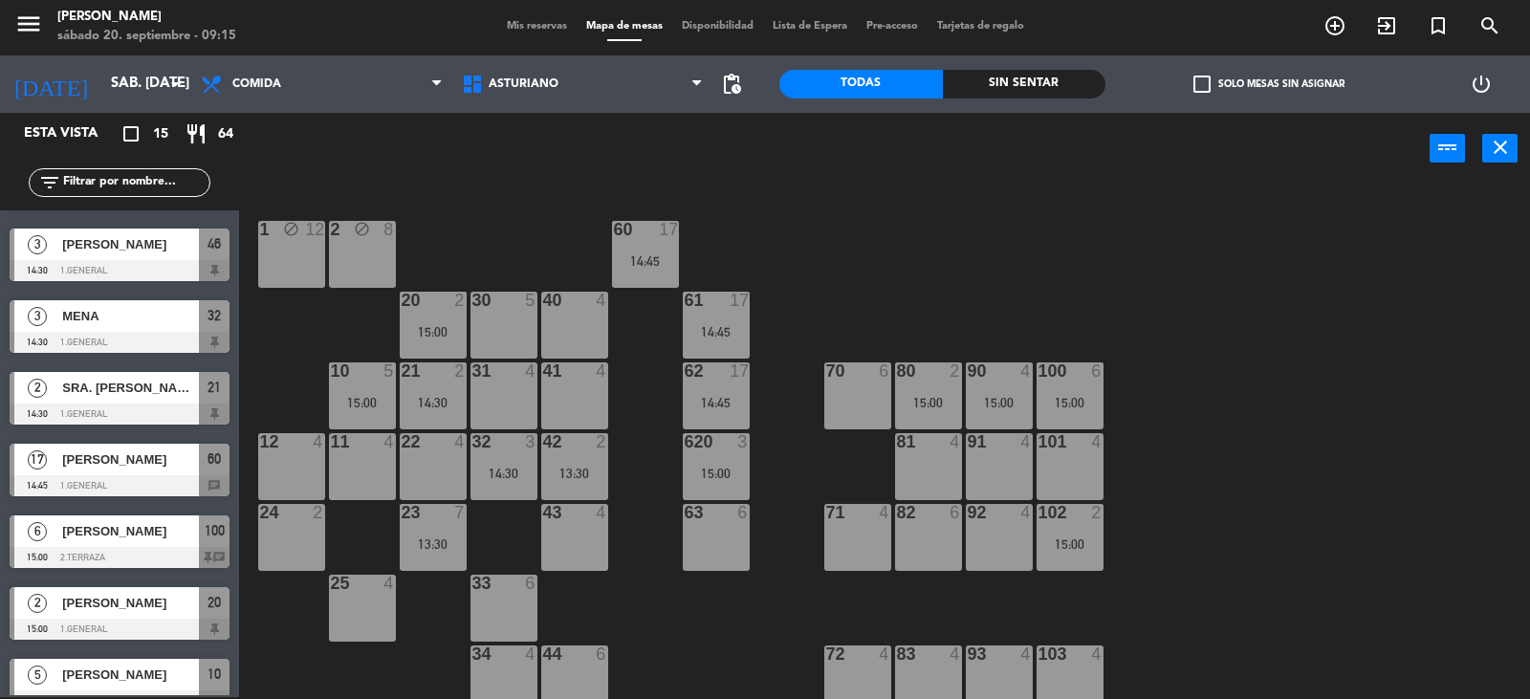
scroll to position [313, 0]
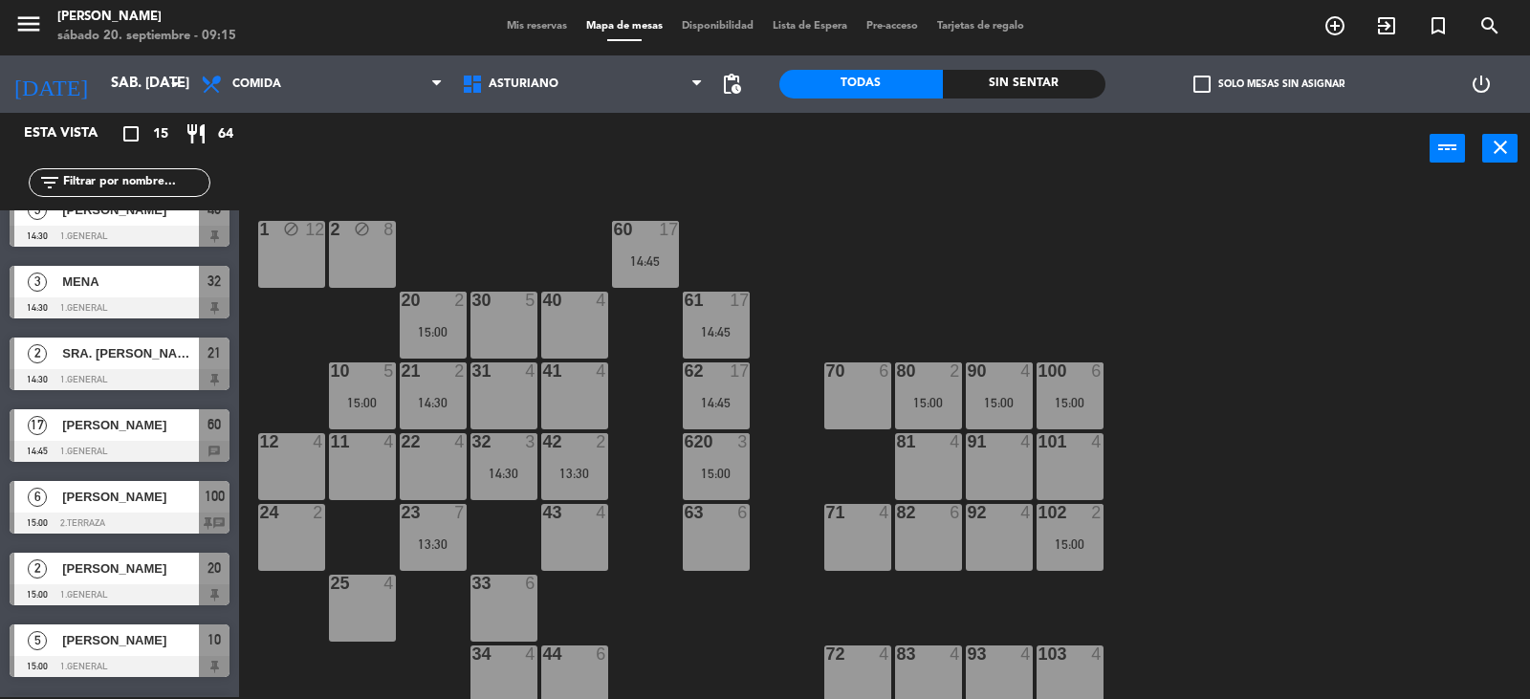
click at [151, 446] on div at bounding box center [120, 451] width 220 height 21
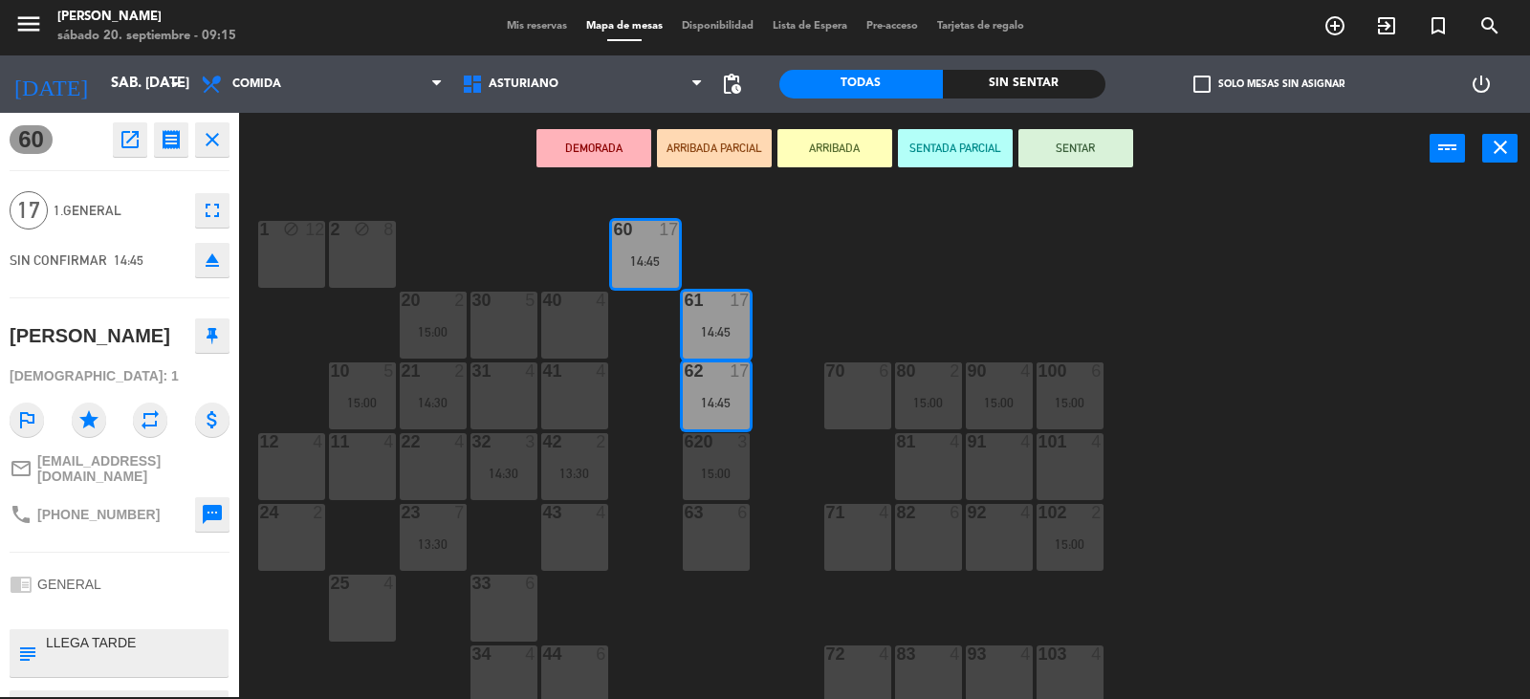
click at [212, 337] on icon at bounding box center [212, 335] width 11 height 17
click at [280, 335] on div "1 block 12 2 block 8 60 17 14:45 20 2 15:00 30 5 40 4 61 17 14:45 62 17 14:45 4…" at bounding box center [892, 442] width 1276 height 513
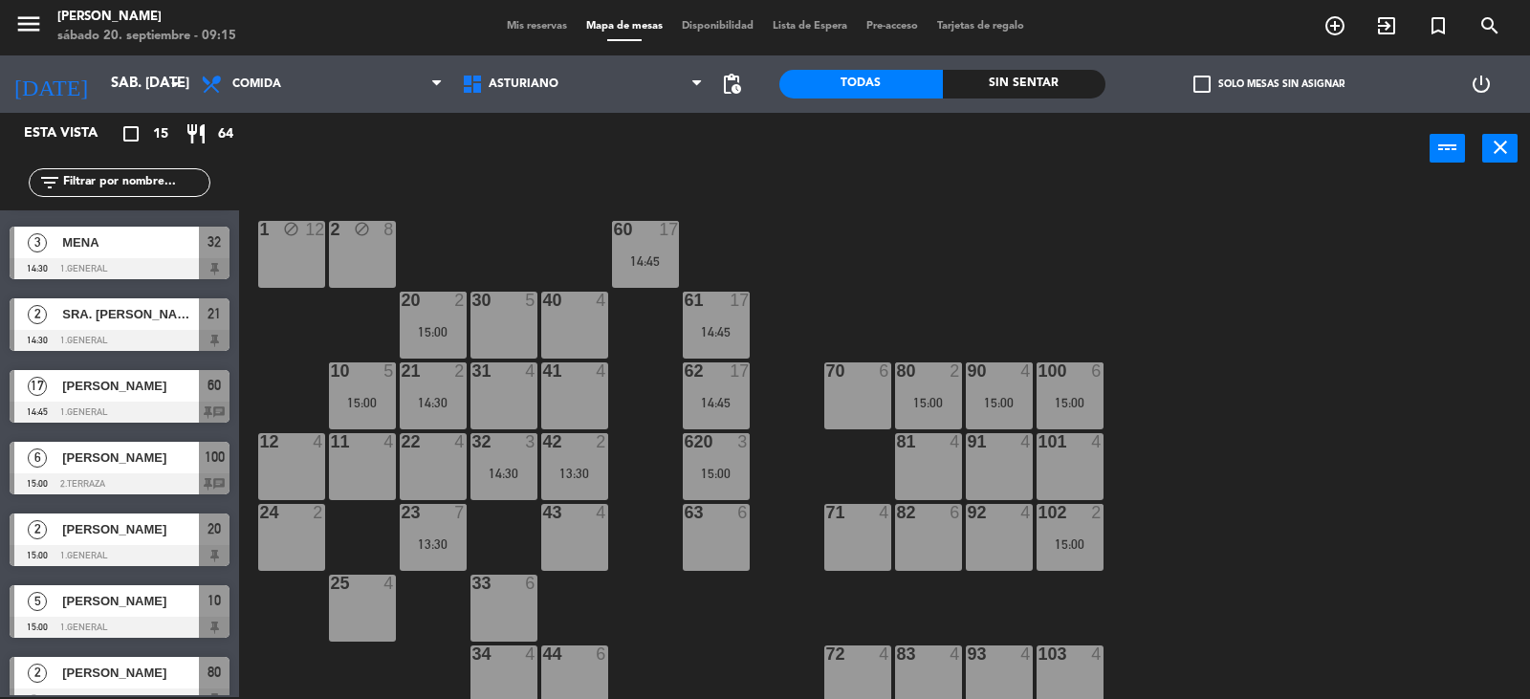
scroll to position [382, 0]
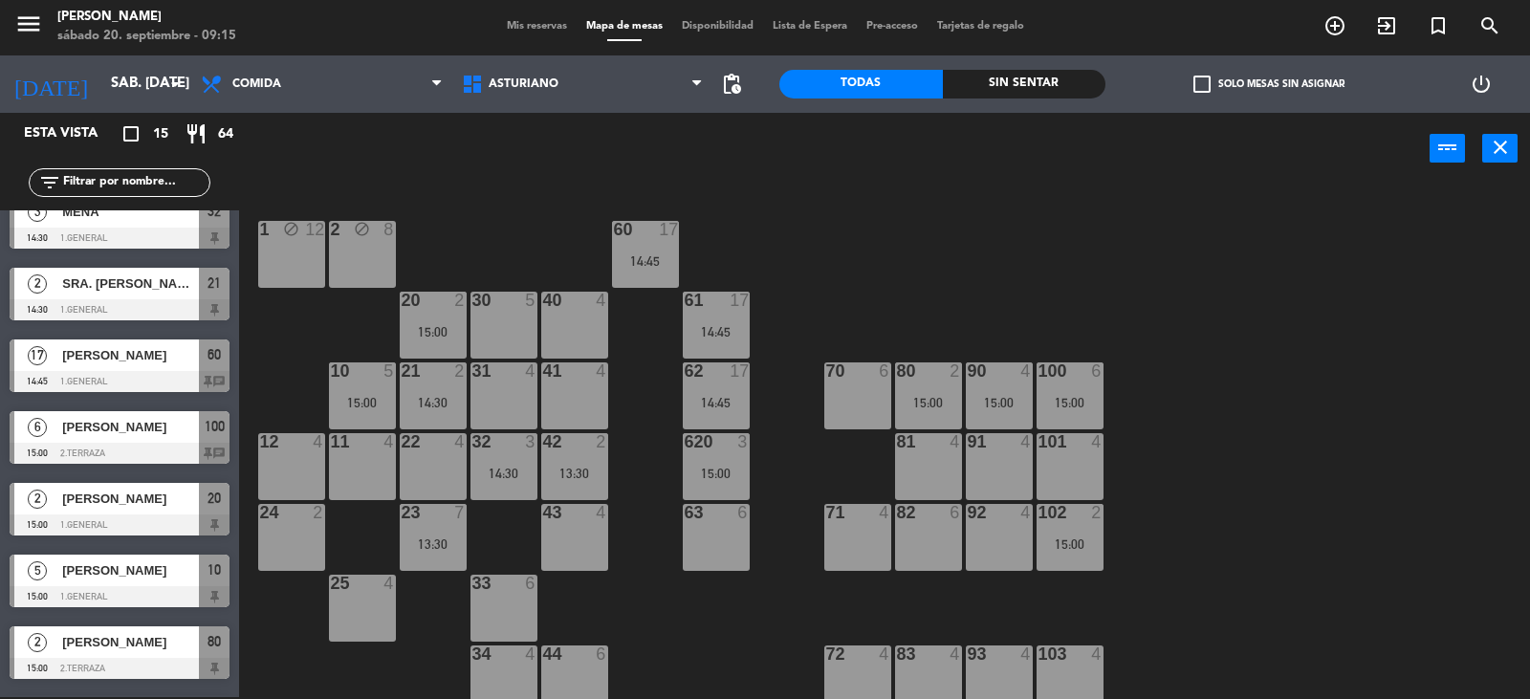
click at [96, 492] on span "[PERSON_NAME]" at bounding box center [130, 499] width 137 height 20
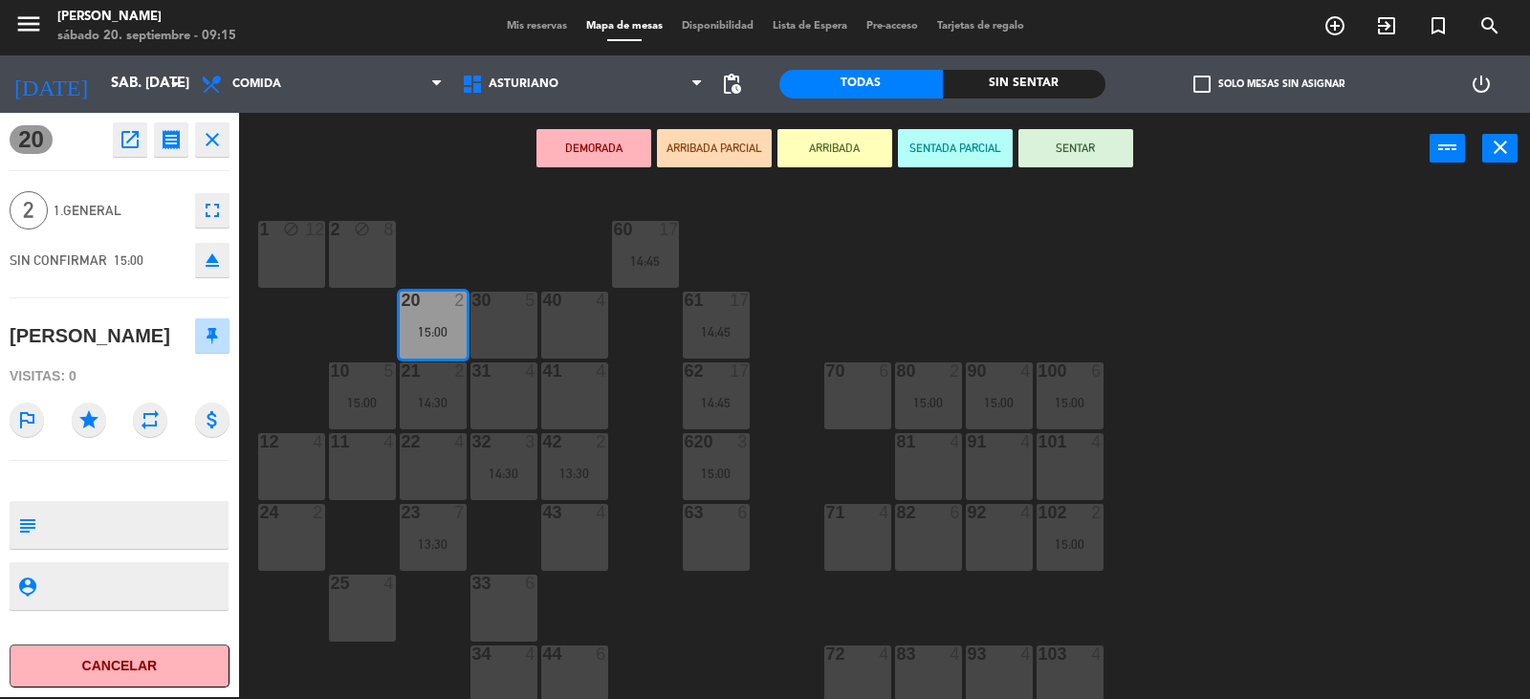
click at [207, 342] on icon at bounding box center [212, 335] width 11 height 17
click at [214, 343] on icon at bounding box center [212, 335] width 11 height 17
click at [257, 347] on div "1 block 12 2 block 8 60 17 14:45 20 2 15:00 30 5 40 4 61 17 14:45 62 17 14:45 4…" at bounding box center [892, 442] width 1276 height 513
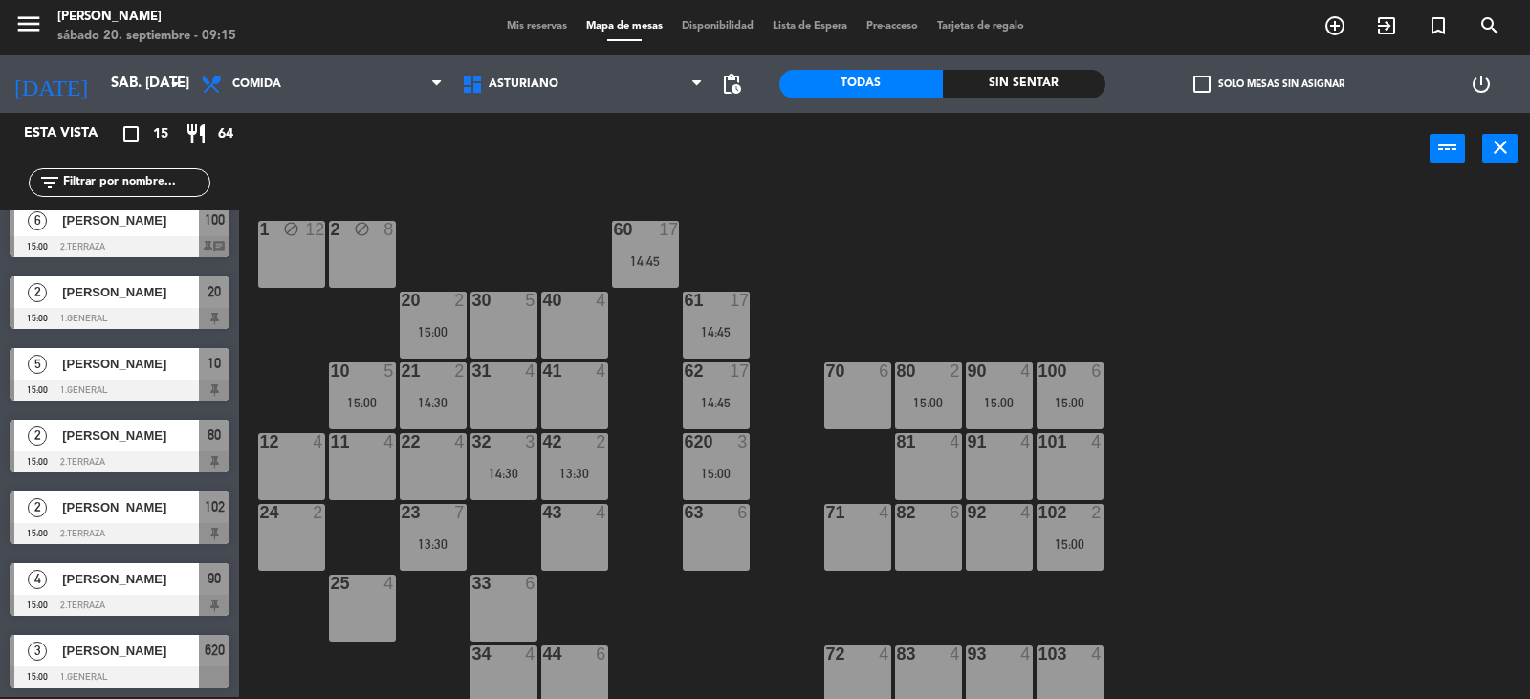
scroll to position [591, 0]
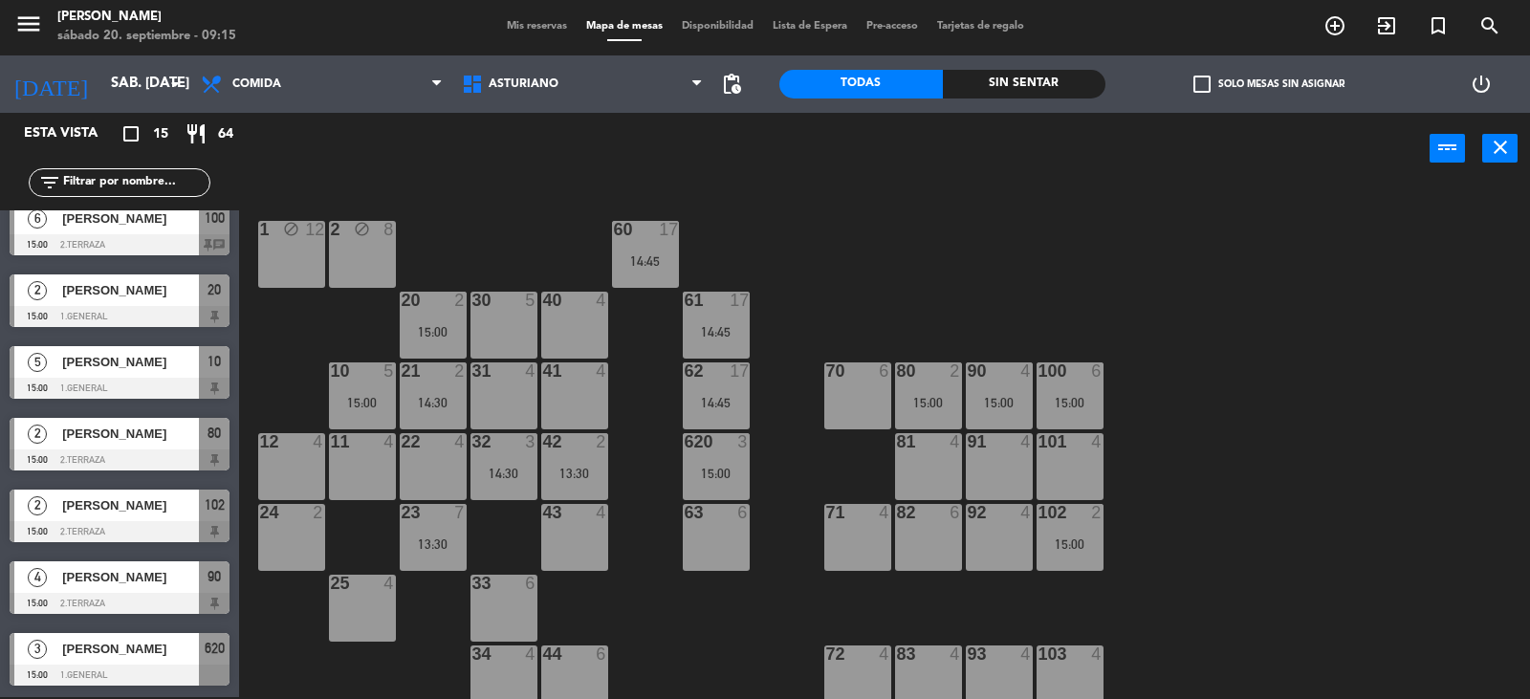
click at [132, 654] on span "[PERSON_NAME]" at bounding box center [130, 649] width 137 height 20
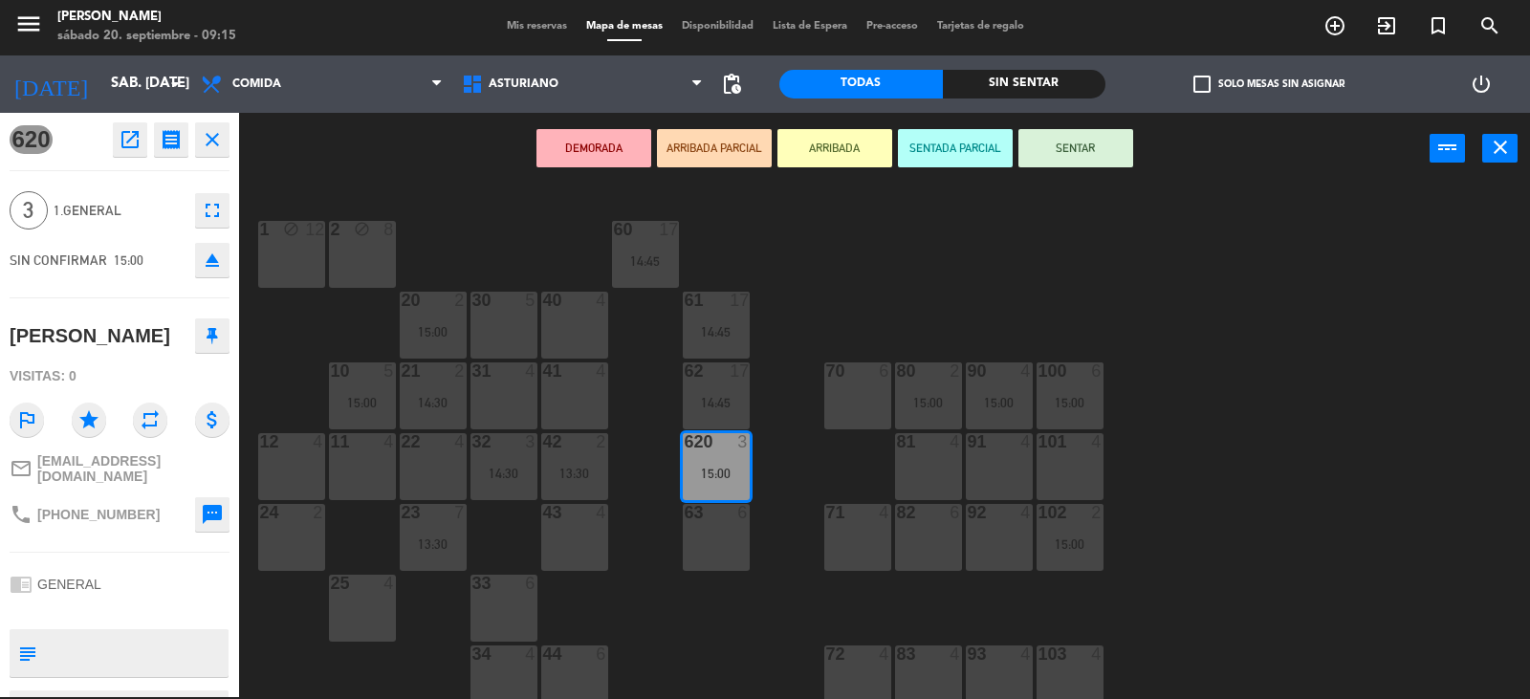
click at [211, 332] on icon at bounding box center [212, 335] width 11 height 17
click at [281, 341] on div "1 block 12 2 block 8 60 17 14:45 20 2 15:00 30 5 40 4 61 17 14:45 62 17 14:45 4…" at bounding box center [892, 442] width 1276 height 513
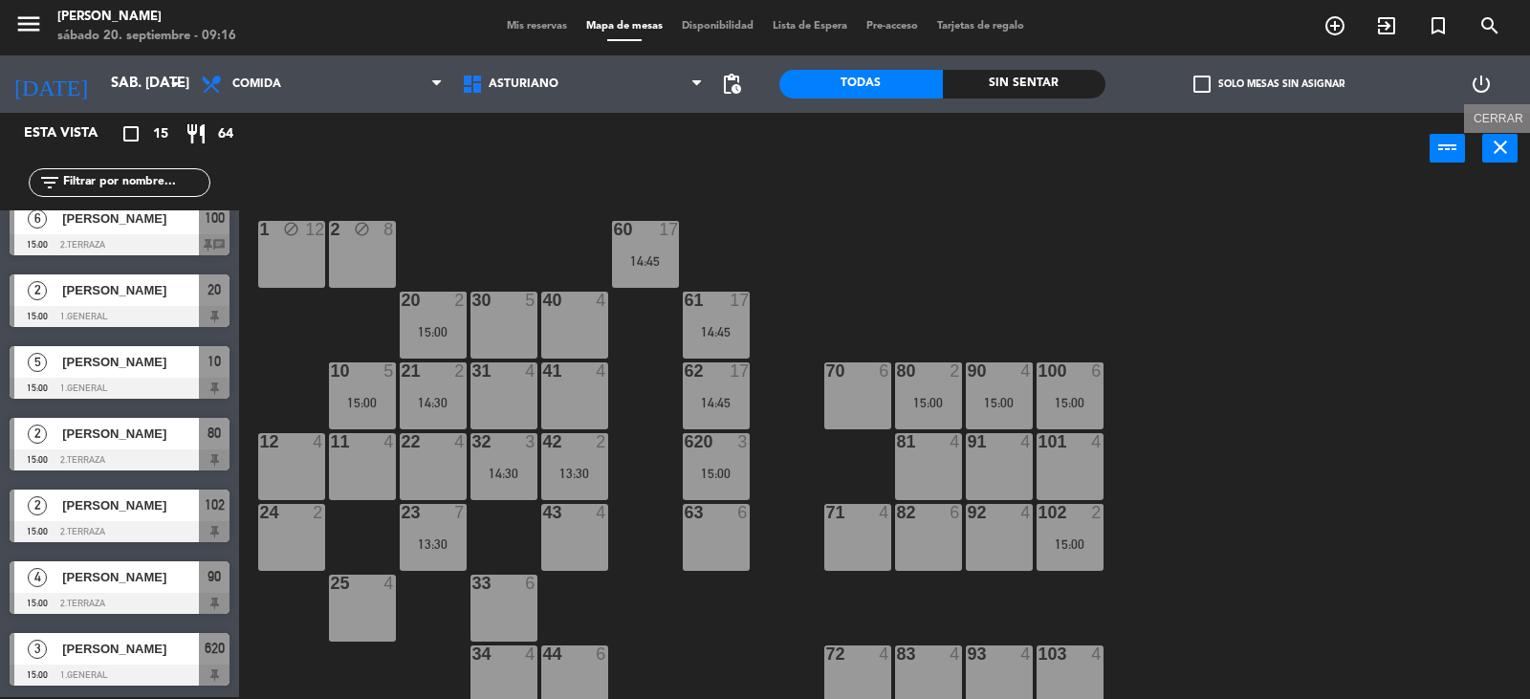
click at [1508, 147] on icon "close" at bounding box center [1500, 147] width 23 height 23
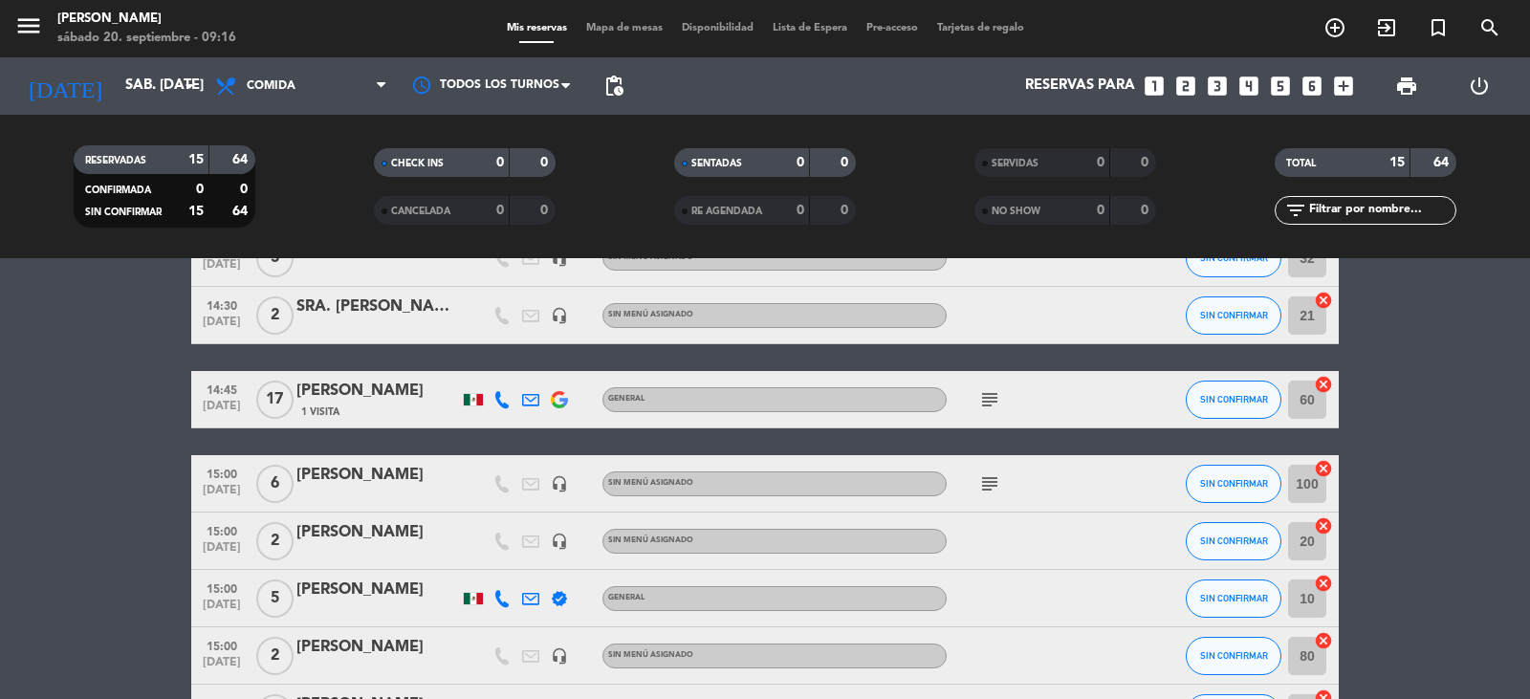
scroll to position [478, 0]
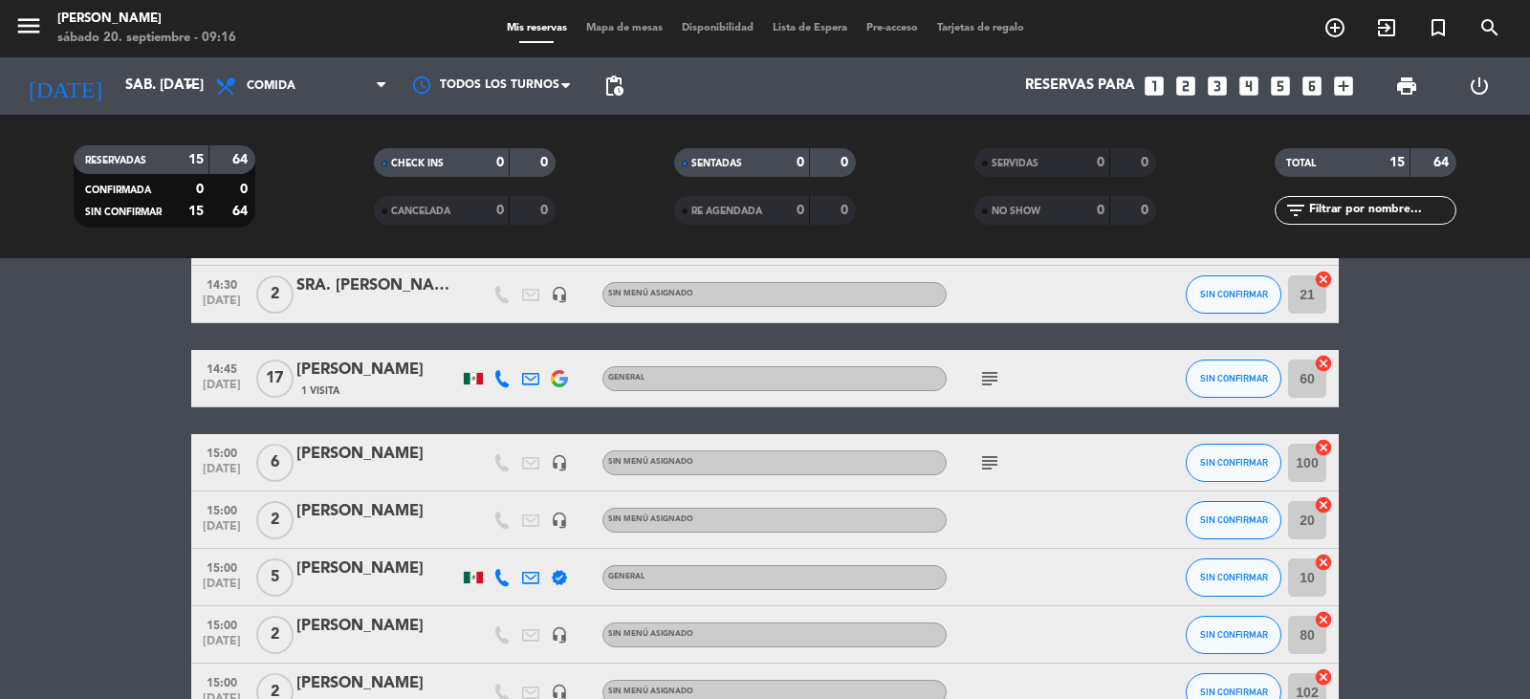
click at [999, 464] on icon "subject" at bounding box center [989, 462] width 23 height 23
click at [998, 489] on div "subject TERRAZA" at bounding box center [1033, 462] width 172 height 56
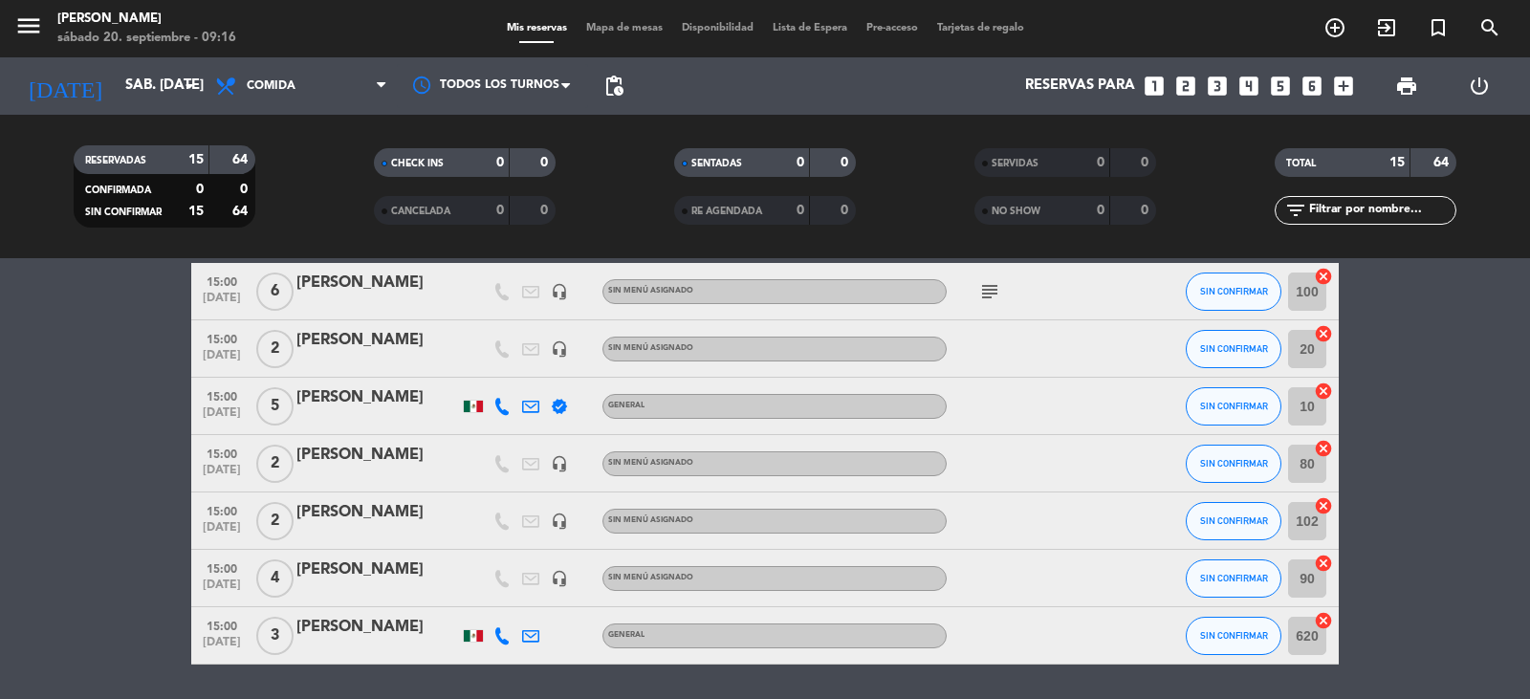
scroll to position [669, 0]
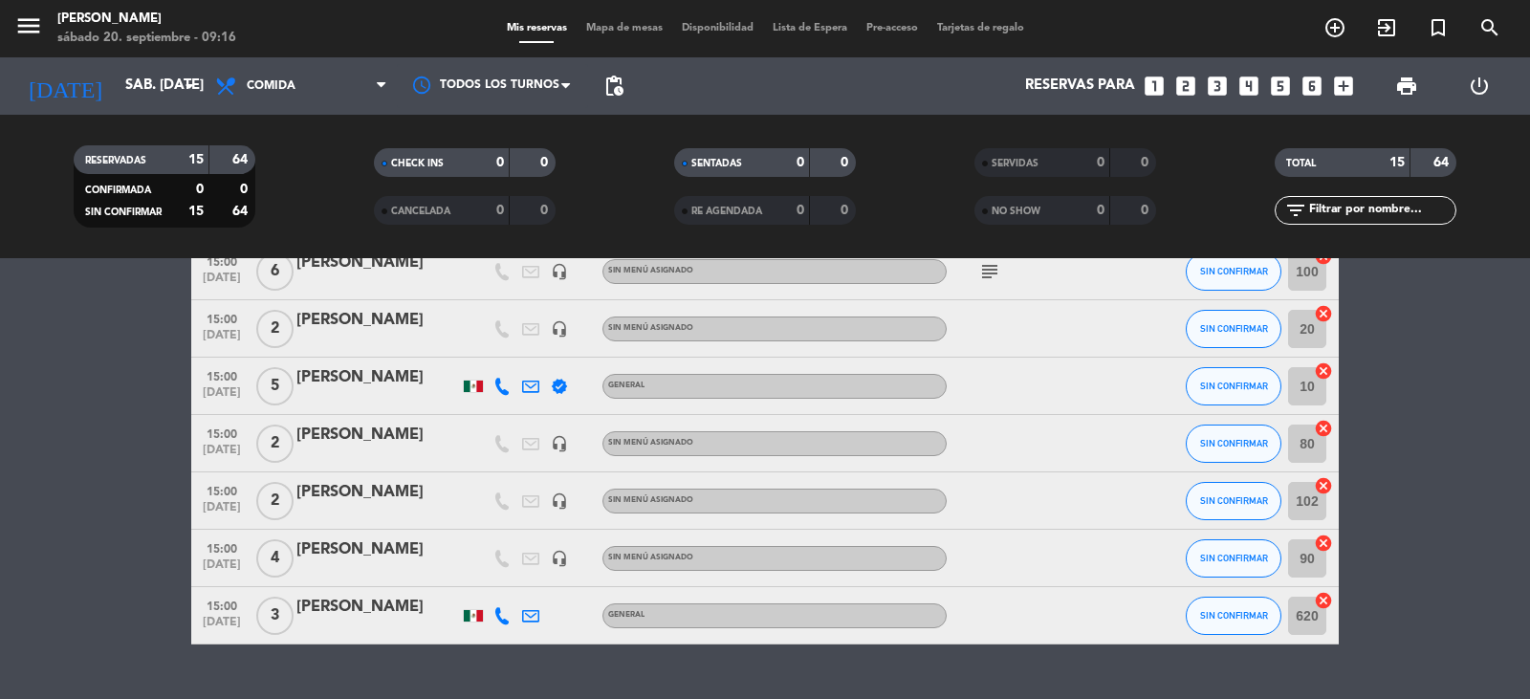
click at [616, 23] on span "Mapa de mesas" at bounding box center [625, 28] width 96 height 11
